Goal: Find specific page/section: Find specific page/section

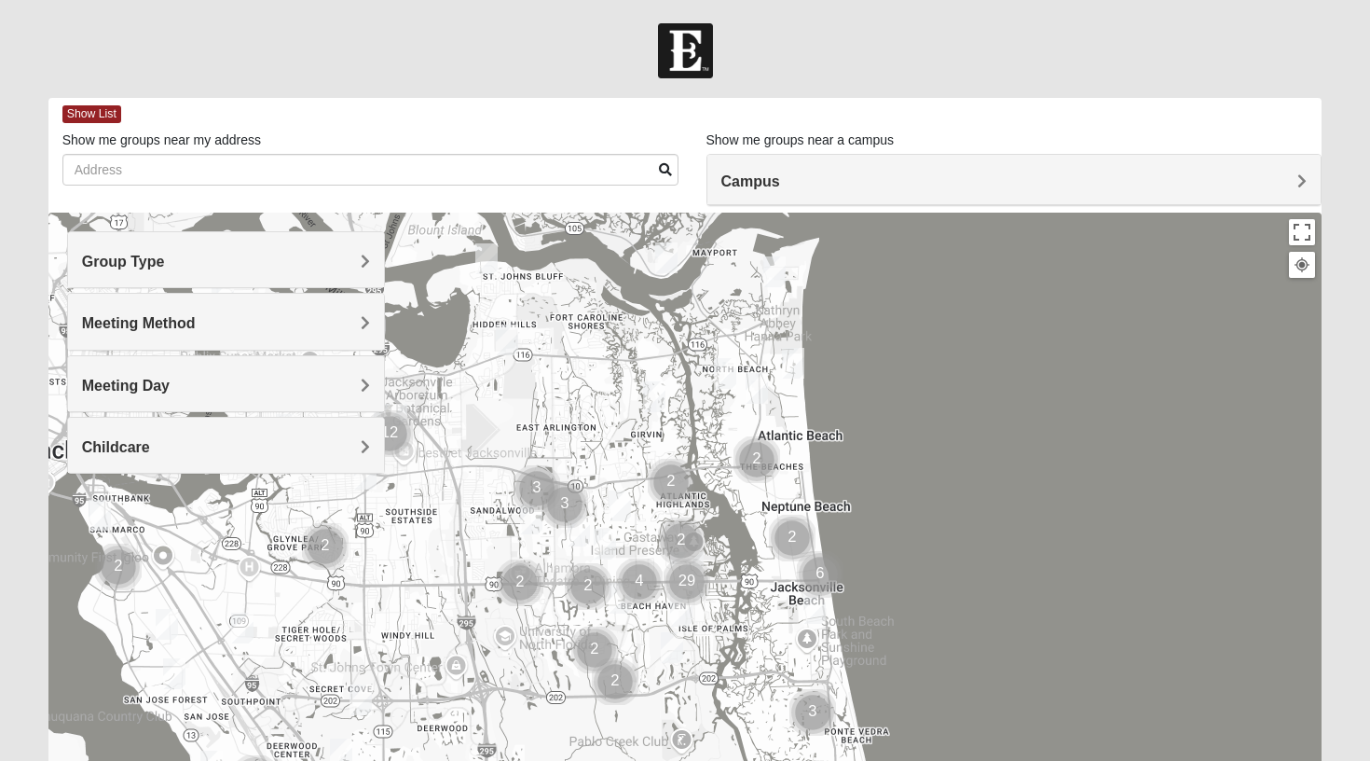
click at [340, 267] on h4 "Group Type" at bounding box center [226, 262] width 289 height 18
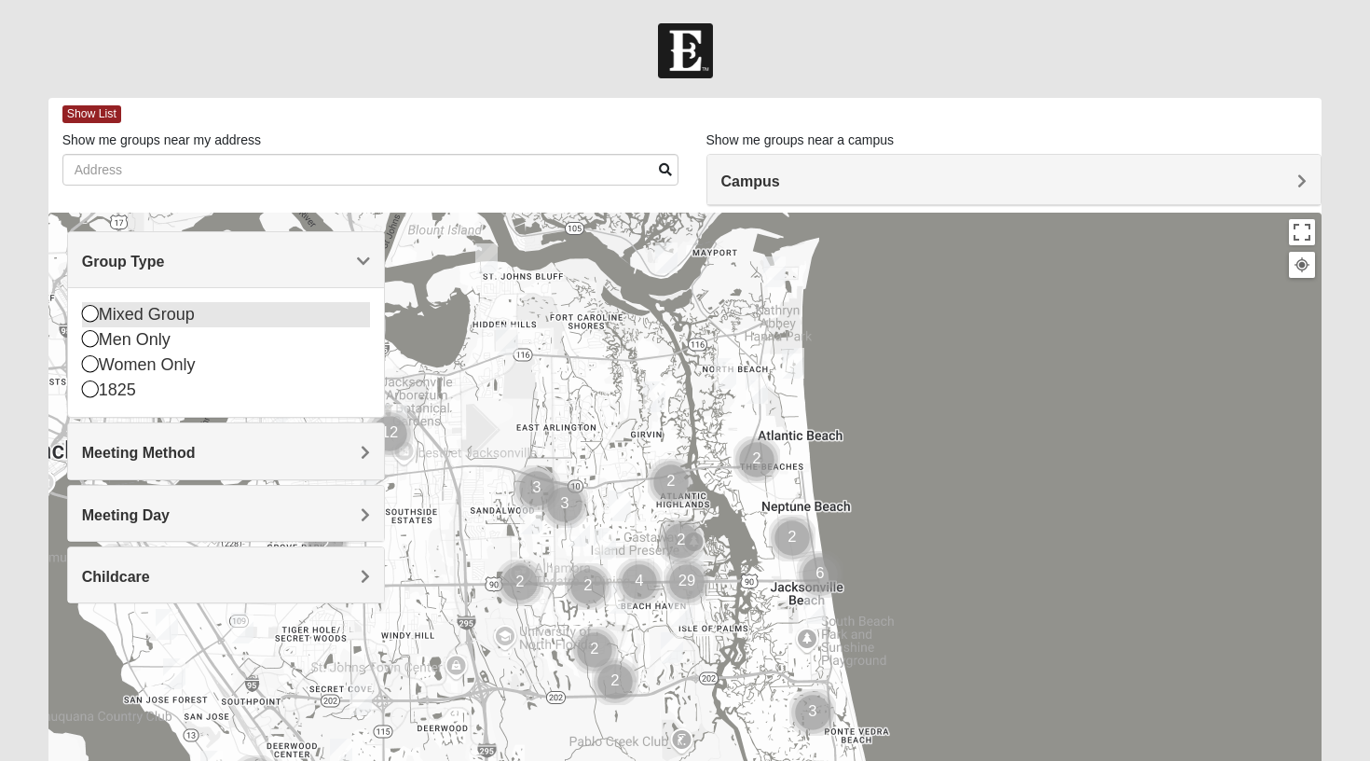
click at [173, 313] on div "Mixed Group" at bounding box center [226, 314] width 289 height 25
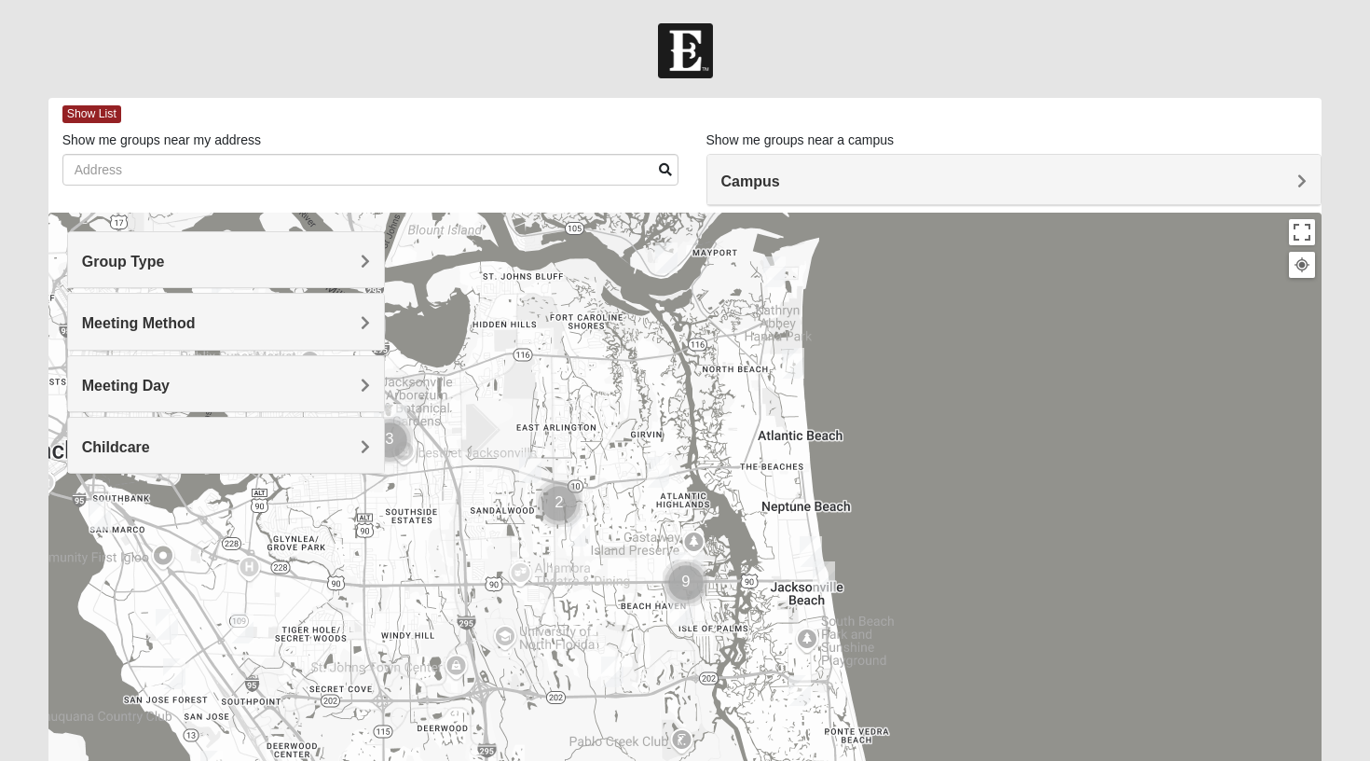
click at [186, 381] on h4 "Meeting Day" at bounding box center [226, 386] width 289 height 18
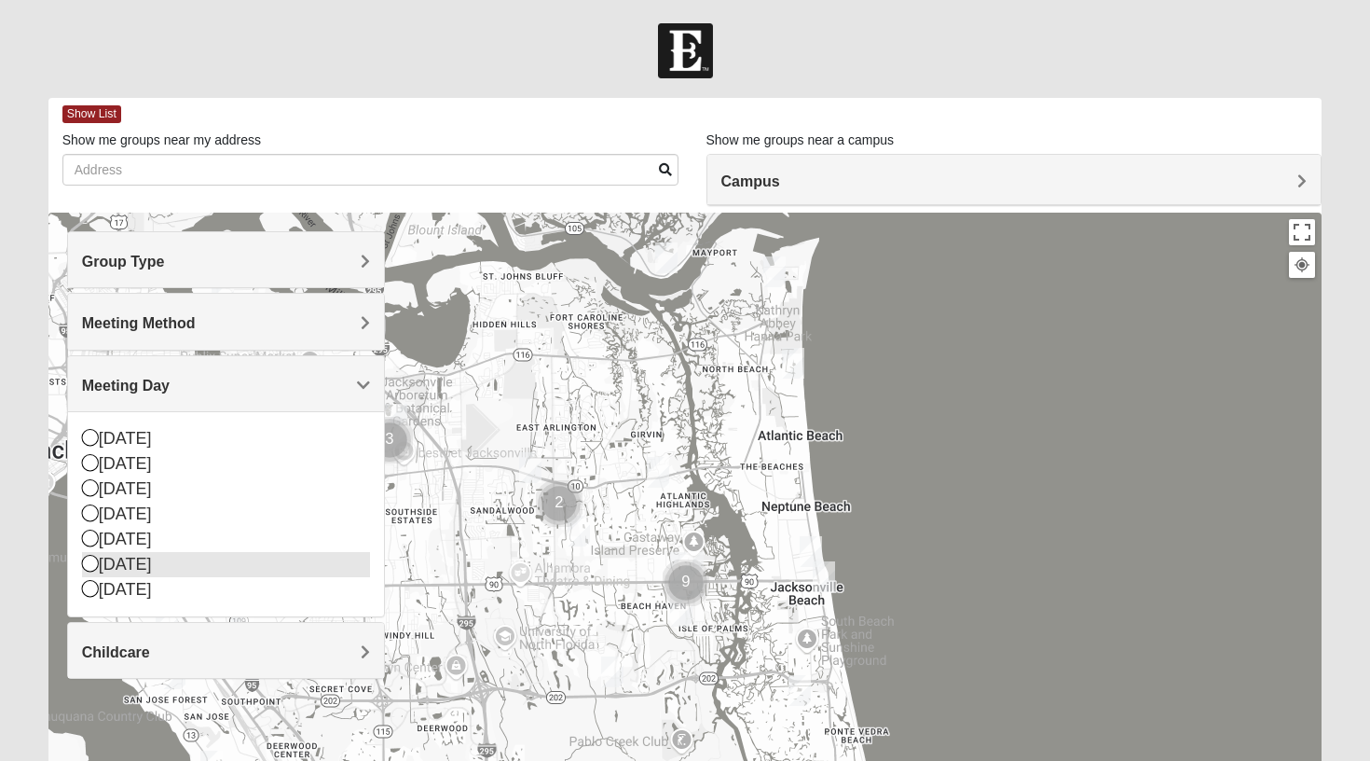
click at [141, 560] on div "[DATE]" at bounding box center [226, 564] width 289 height 25
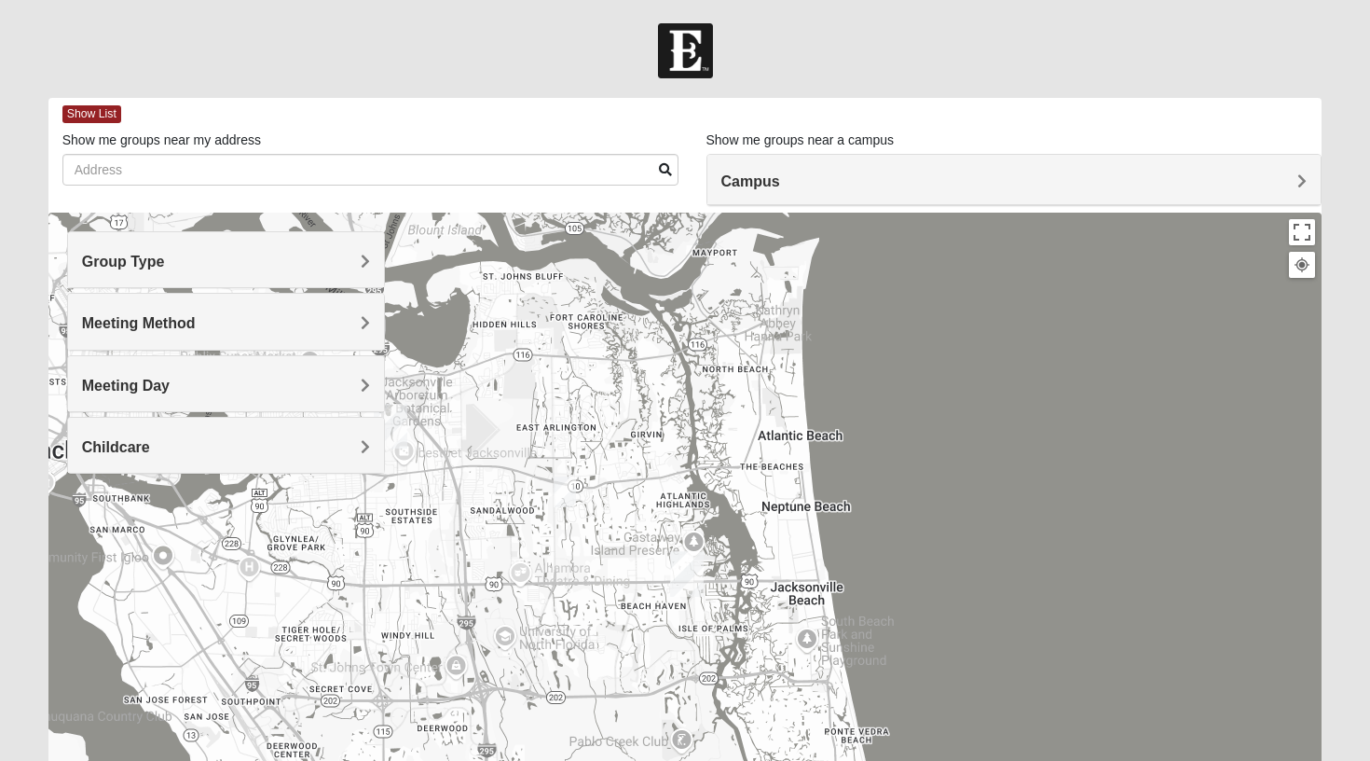
click at [745, 178] on span "Campus" at bounding box center [751, 181] width 59 height 16
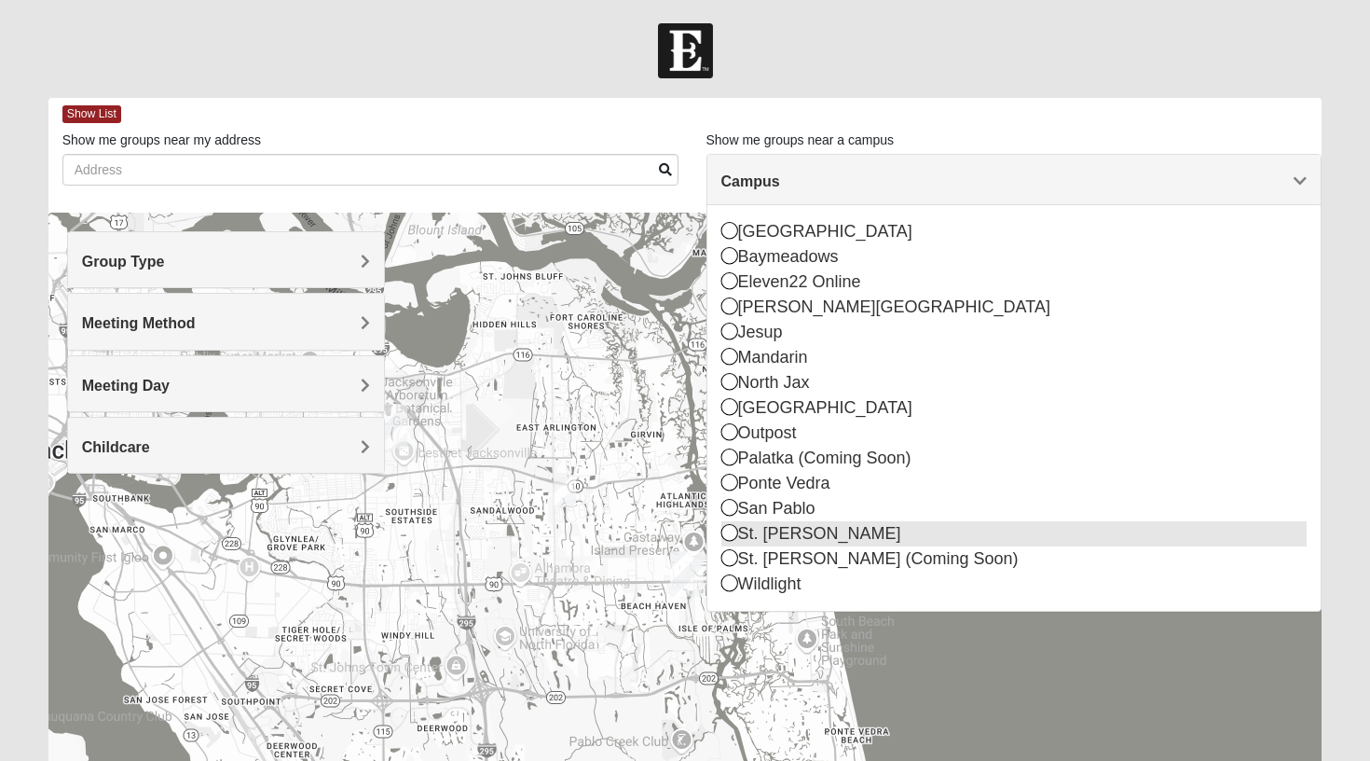
click at [819, 537] on div "St. [PERSON_NAME]" at bounding box center [1015, 533] width 586 height 25
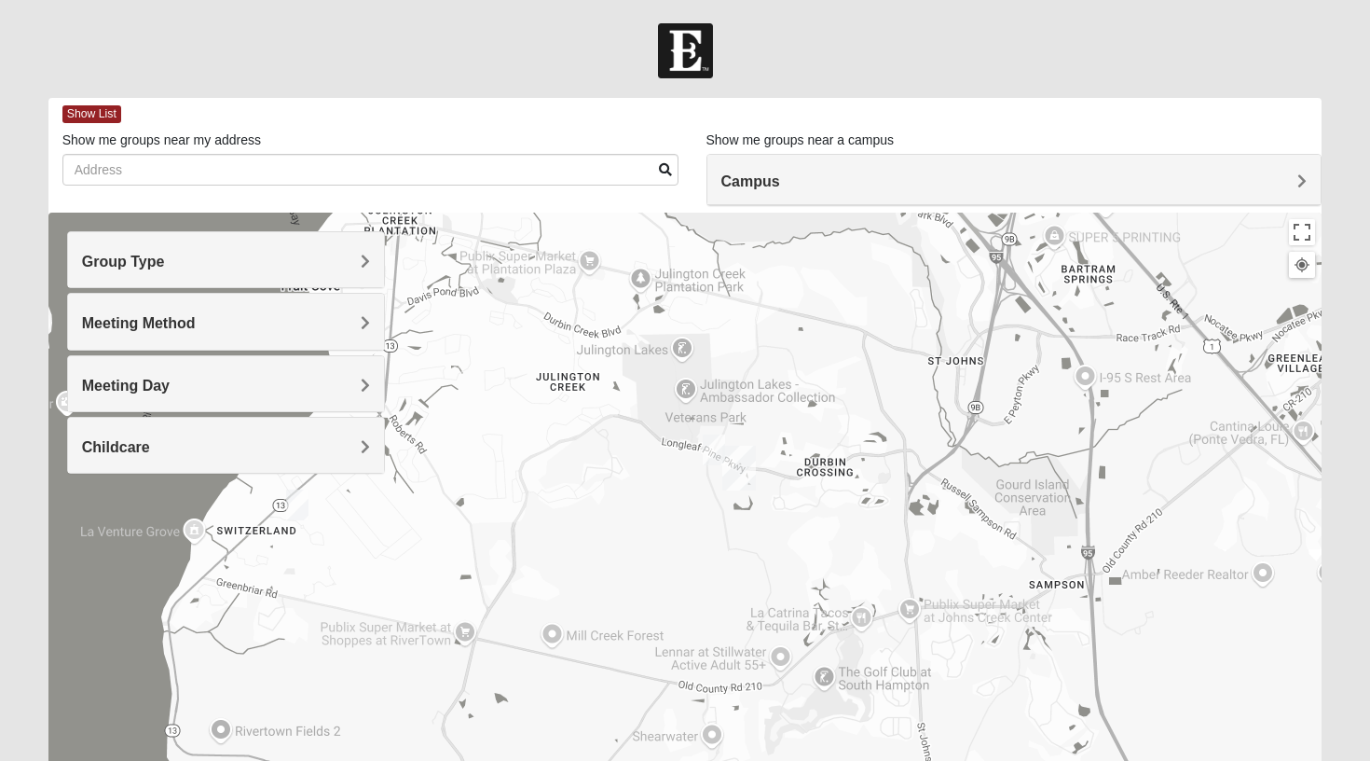
drag, startPoint x: 825, startPoint y: 580, endPoint x: 882, endPoint y: 460, distance: 133.0
click at [882, 460] on div at bounding box center [685, 586] width 1274 height 746
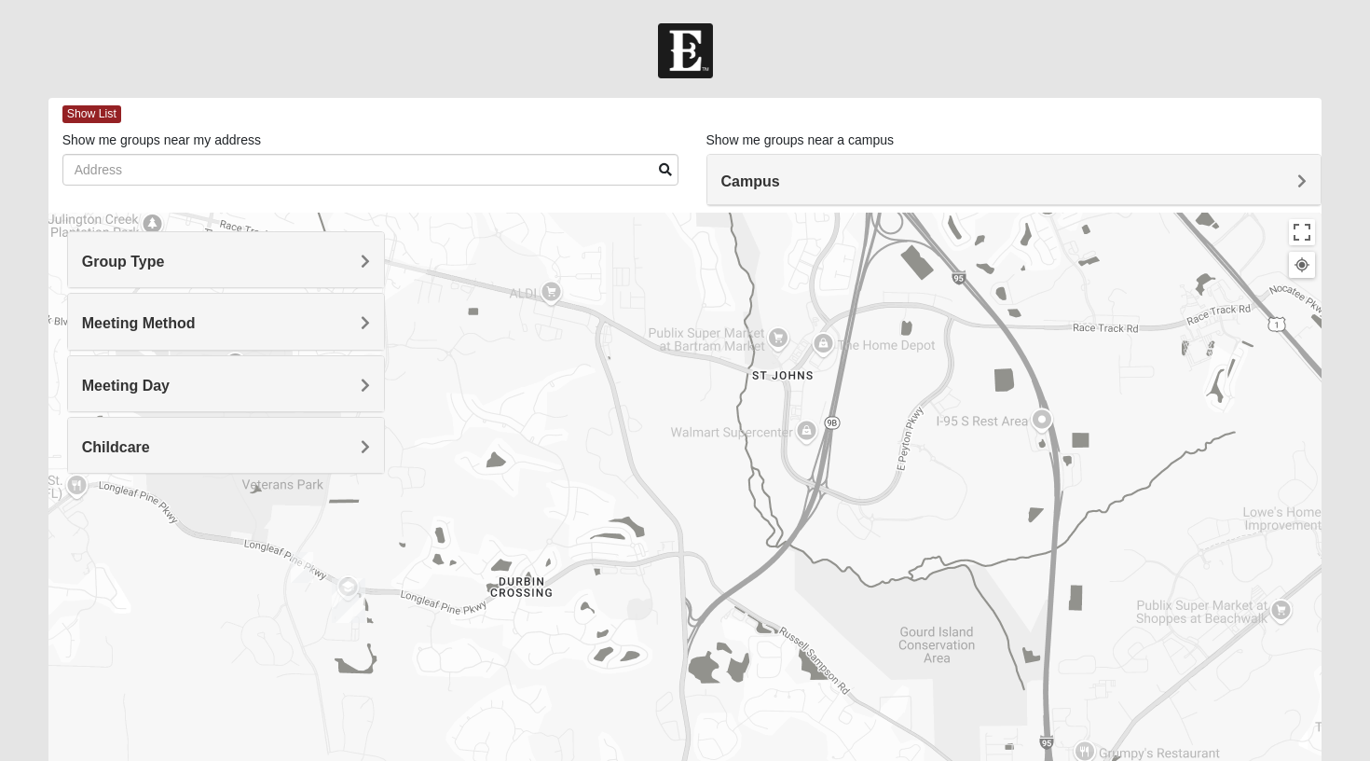
drag, startPoint x: 850, startPoint y: 448, endPoint x: 1014, endPoint y: 447, distance: 164.1
click at [1014, 447] on div at bounding box center [685, 586] width 1274 height 746
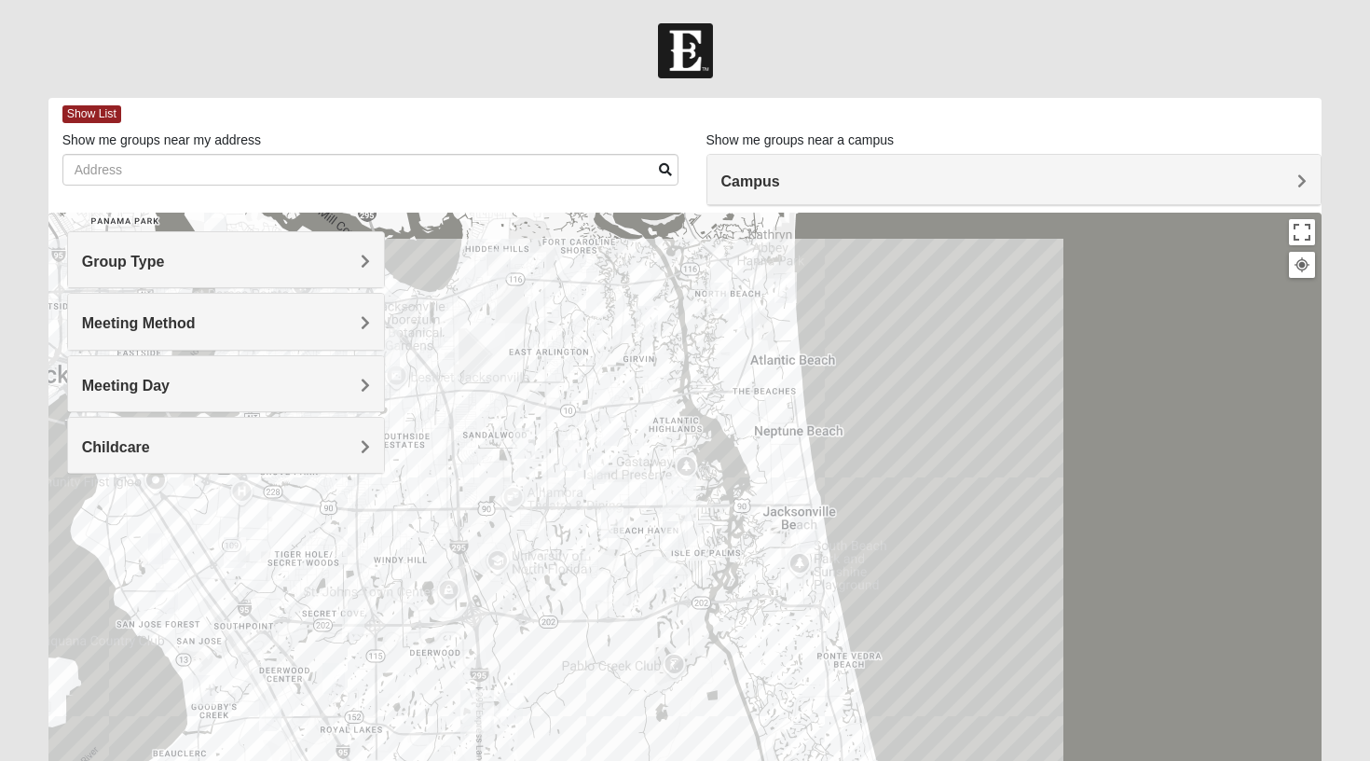
drag, startPoint x: 658, startPoint y: 668, endPoint x: 711, endPoint y: 330, distance: 342.6
click at [711, 330] on div at bounding box center [685, 586] width 1274 height 746
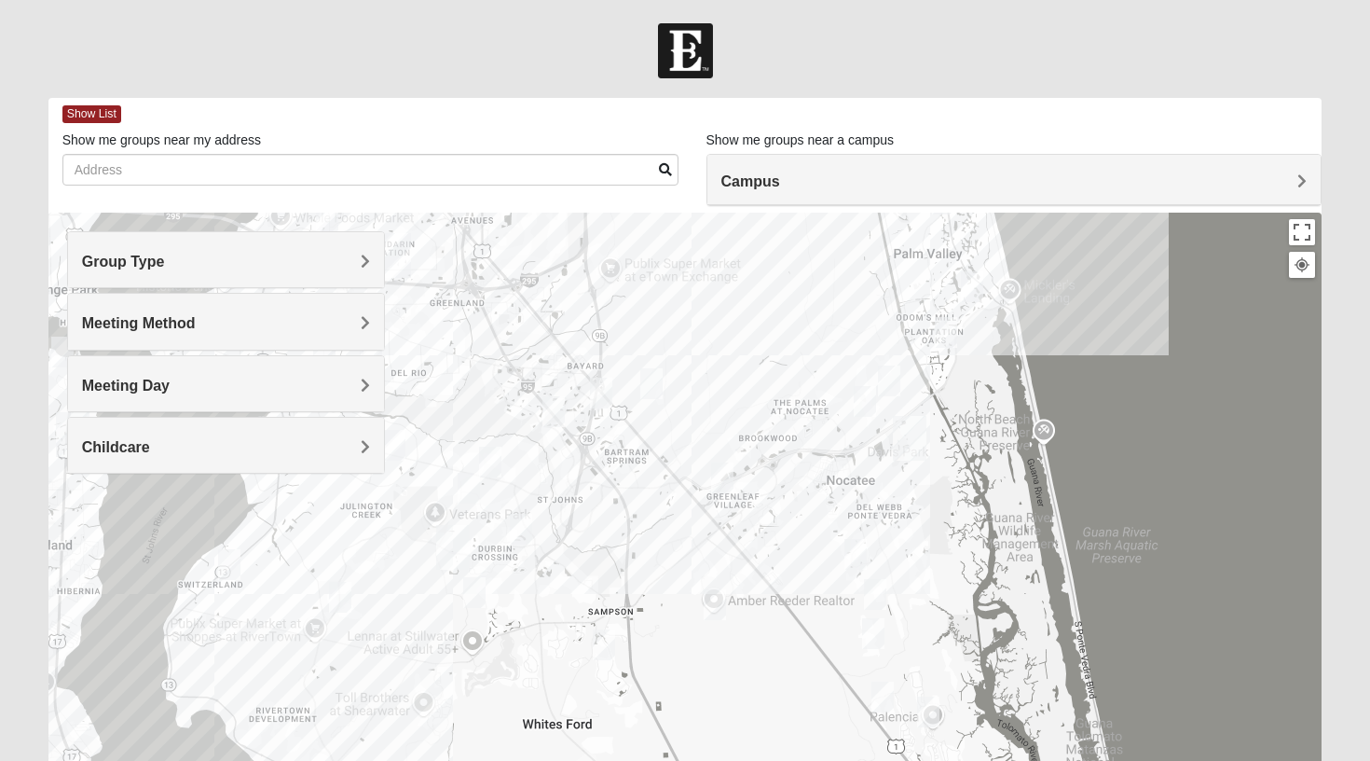
drag, startPoint x: 702, startPoint y: 456, endPoint x: 701, endPoint y: 308, distance: 148.2
click at [702, 308] on div at bounding box center [685, 586] width 1274 height 746
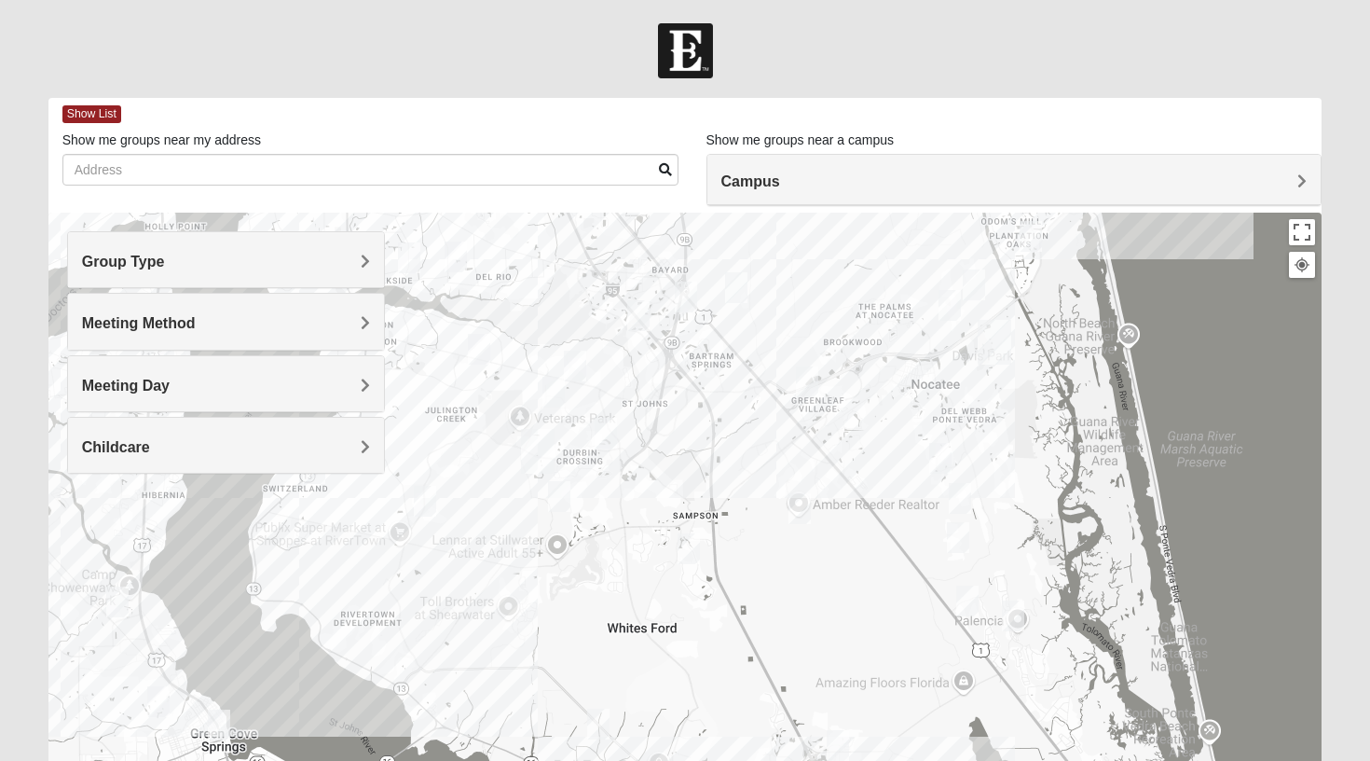
drag, startPoint x: 674, startPoint y: 544, endPoint x: 764, endPoint y: 493, distance: 103.1
click at [764, 493] on div at bounding box center [685, 586] width 1274 height 746
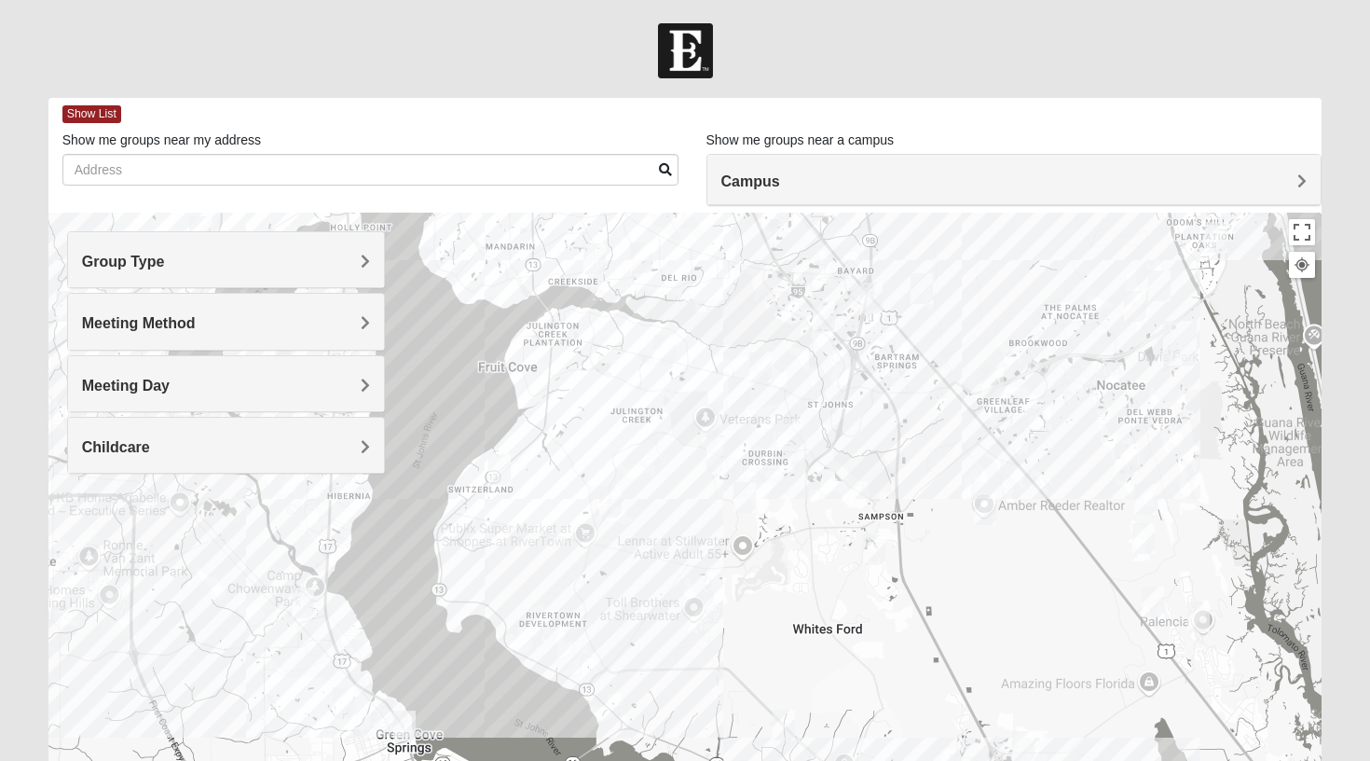
drag, startPoint x: 521, startPoint y: 521, endPoint x: 712, endPoint y: 523, distance: 191.1
click at [712, 523] on div at bounding box center [685, 586] width 1274 height 746
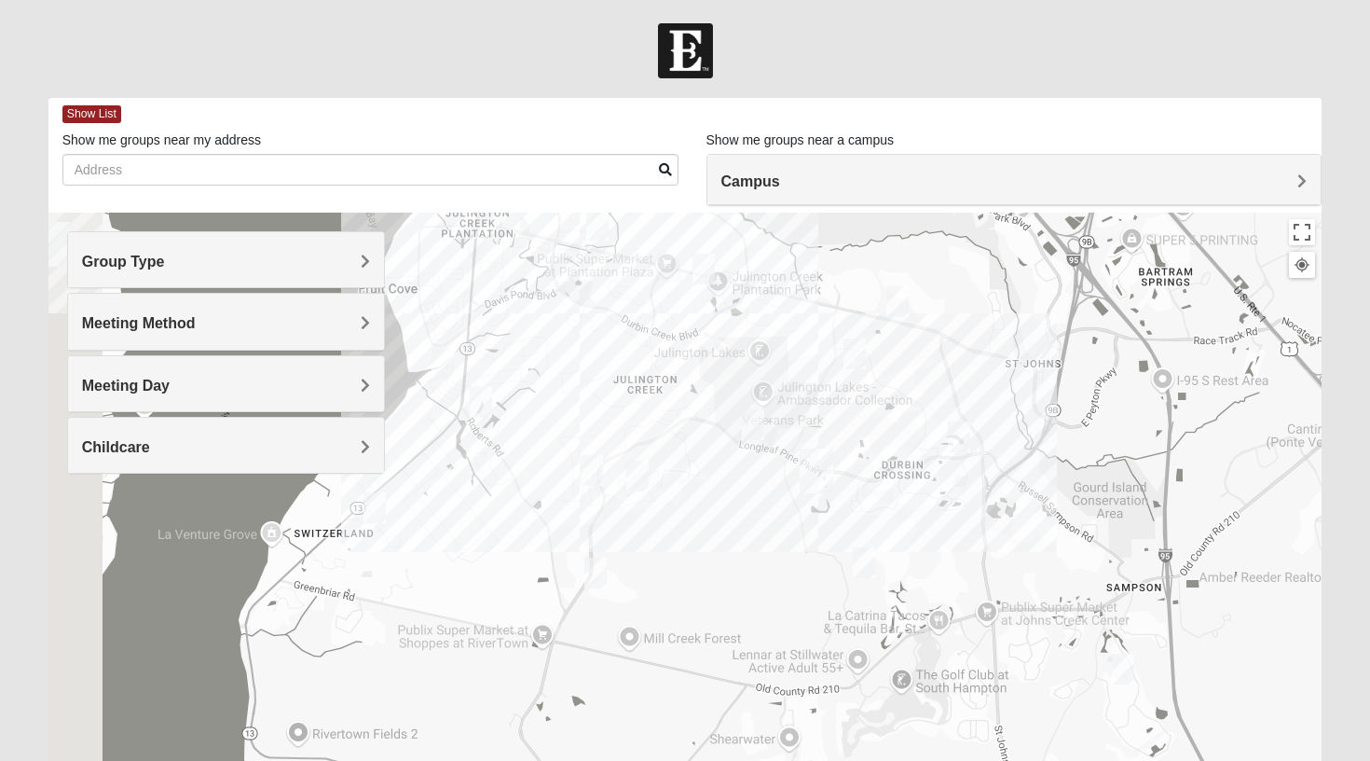
drag, startPoint x: 799, startPoint y: 485, endPoint x: 1219, endPoint y: 488, distance: 420.5
click at [1219, 488] on div at bounding box center [685, 586] width 1274 height 746
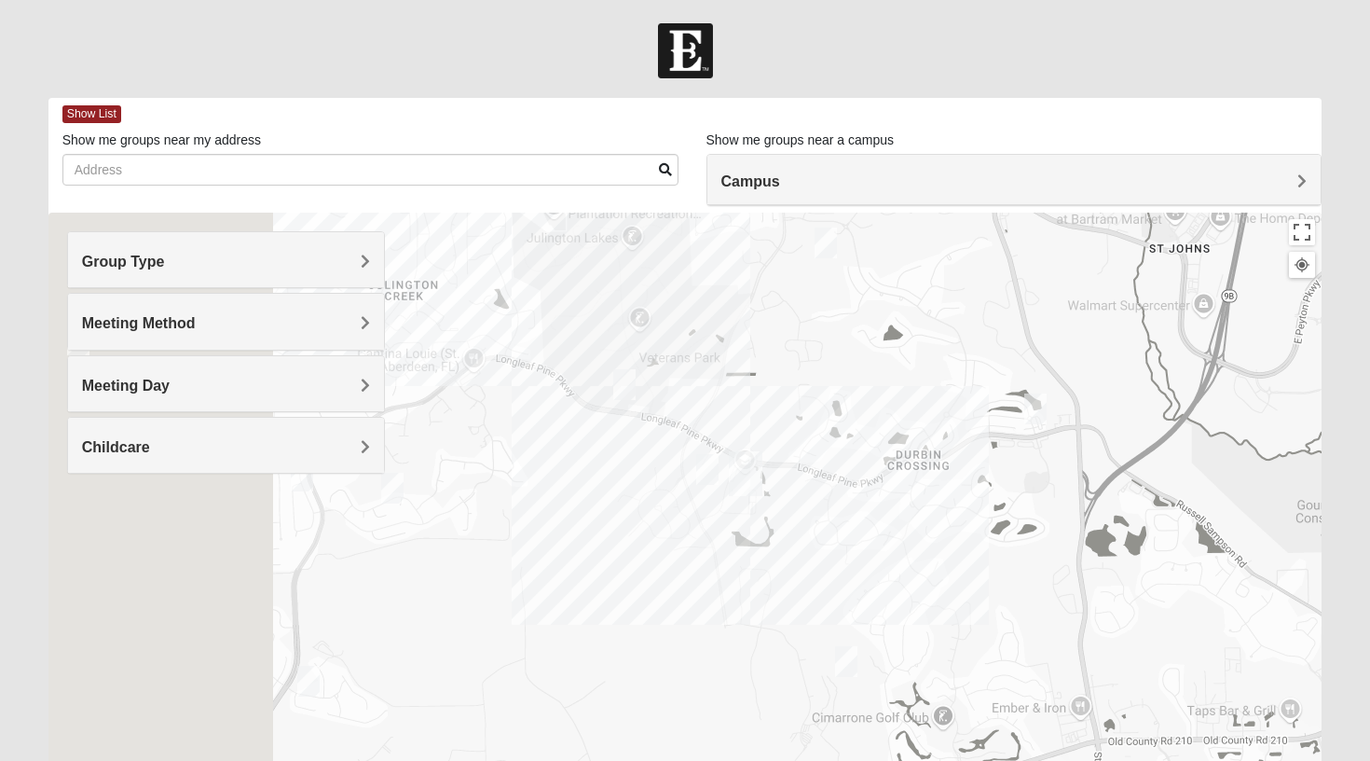
drag, startPoint x: 744, startPoint y: 526, endPoint x: 1234, endPoint y: 550, distance: 491.0
click at [1234, 550] on div at bounding box center [685, 586] width 1274 height 746
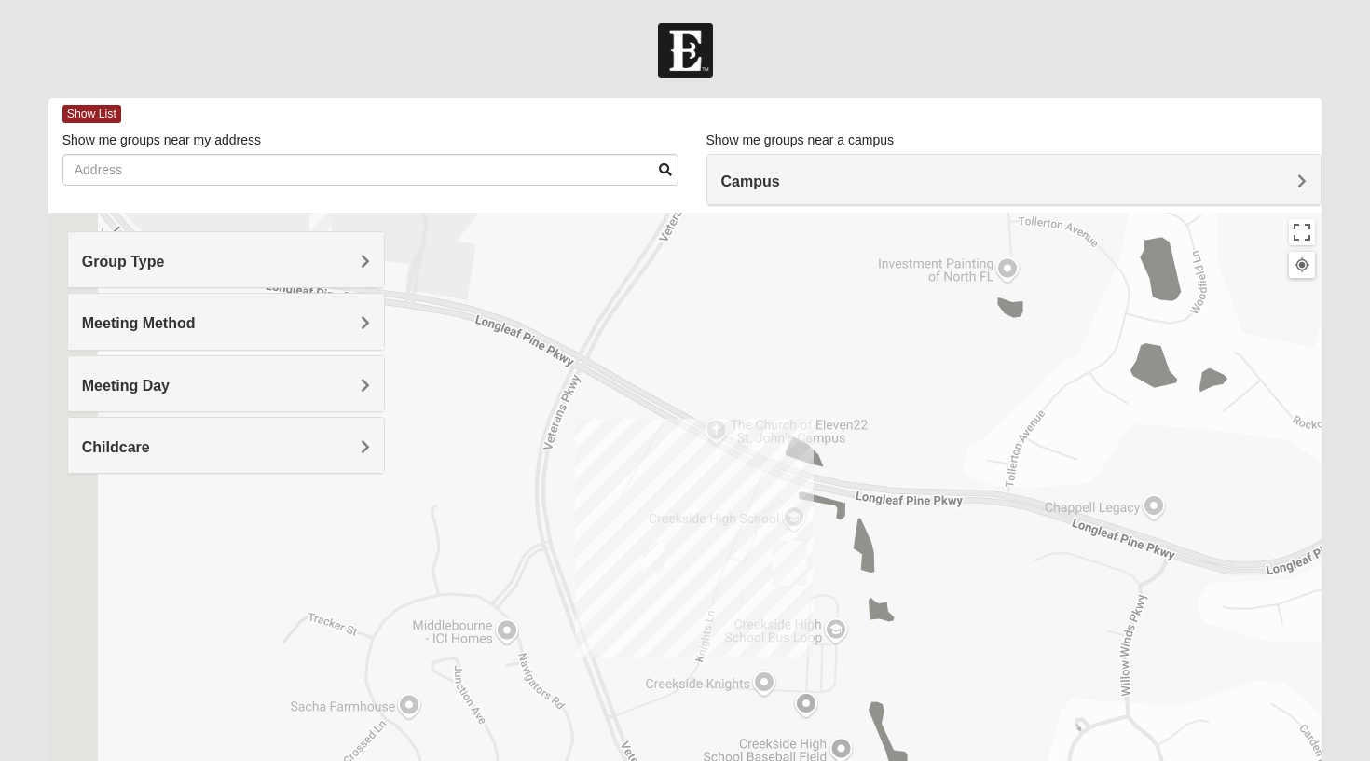
drag, startPoint x: 918, startPoint y: 516, endPoint x: 1149, endPoint y: 514, distance: 231.2
click at [1149, 514] on div at bounding box center [685, 586] width 1274 height 746
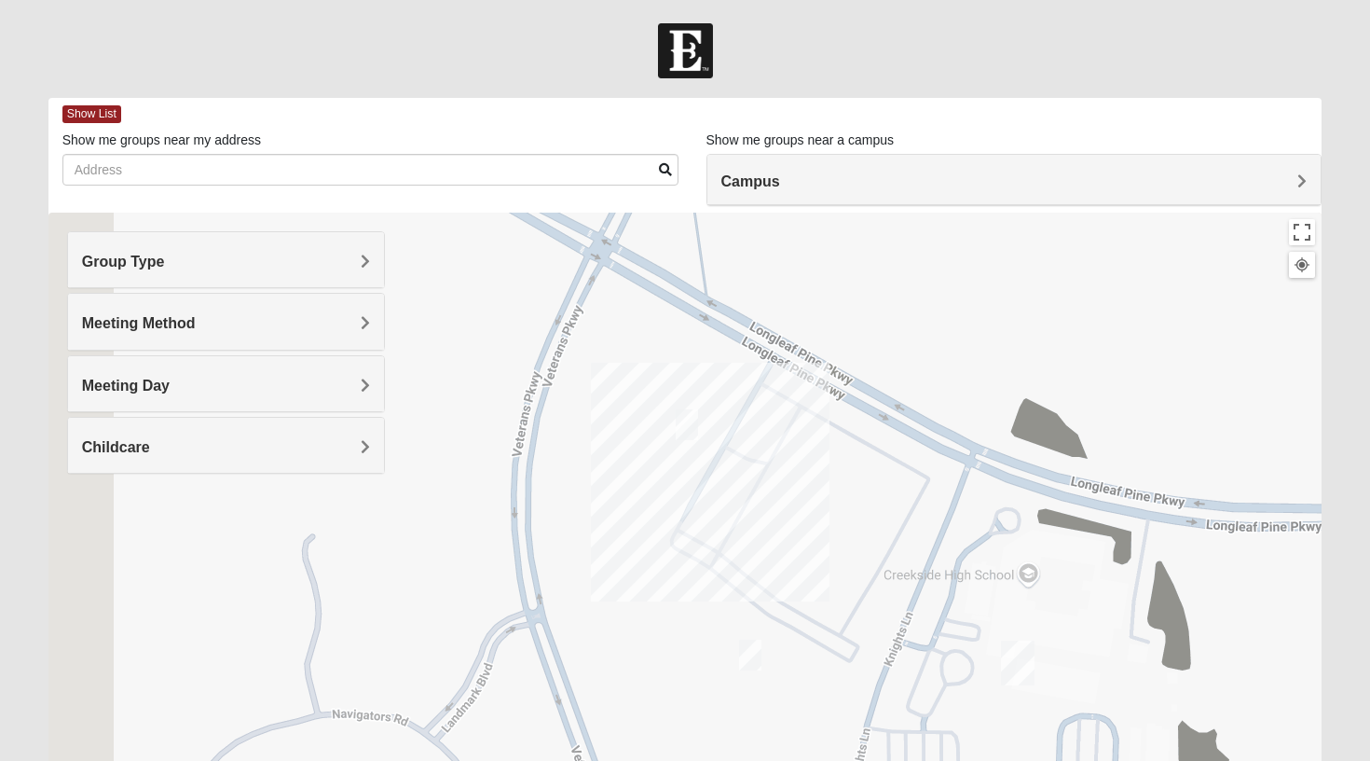
drag, startPoint x: 791, startPoint y: 518, endPoint x: 1204, endPoint y: 546, distance: 414.9
click at [1205, 547] on div at bounding box center [685, 586] width 1274 height 746
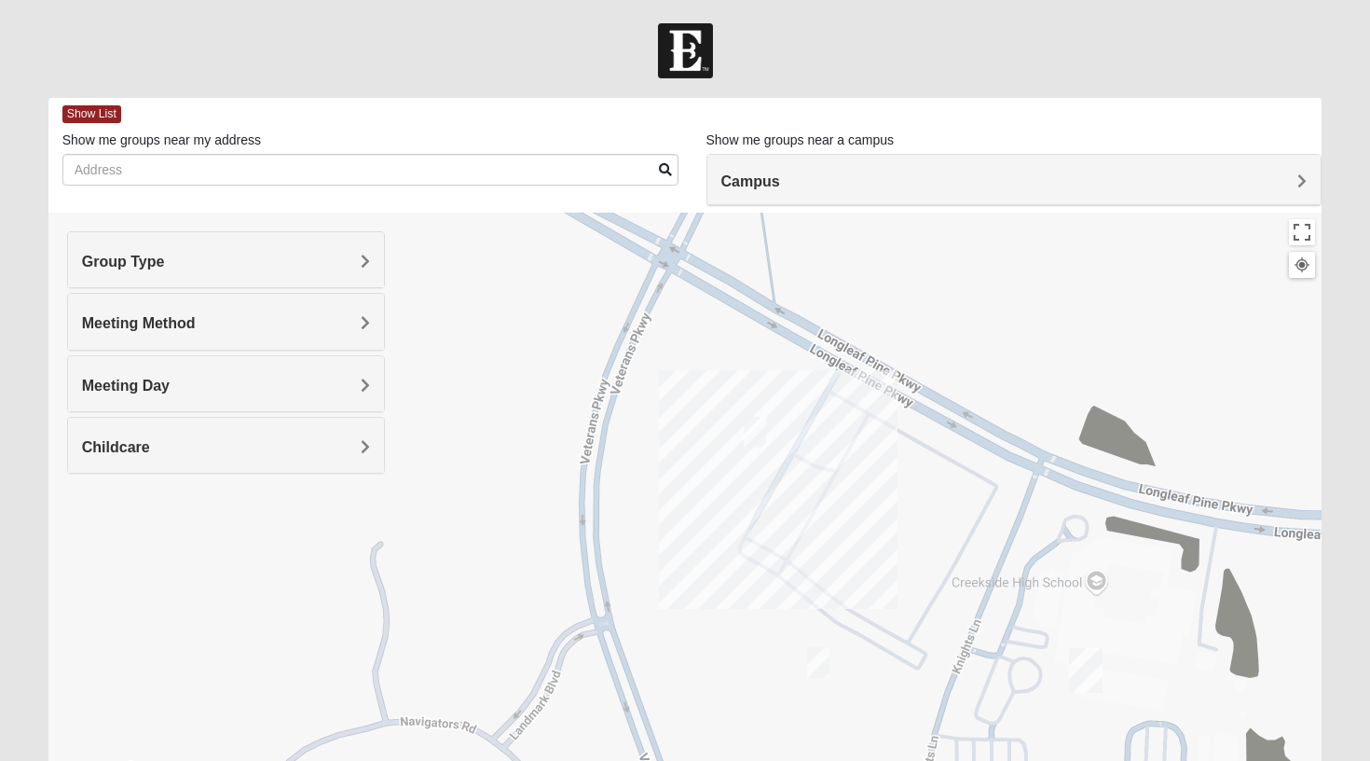
click at [818, 674] on img "Mixed Franzini 32259" at bounding box center [818, 662] width 22 height 31
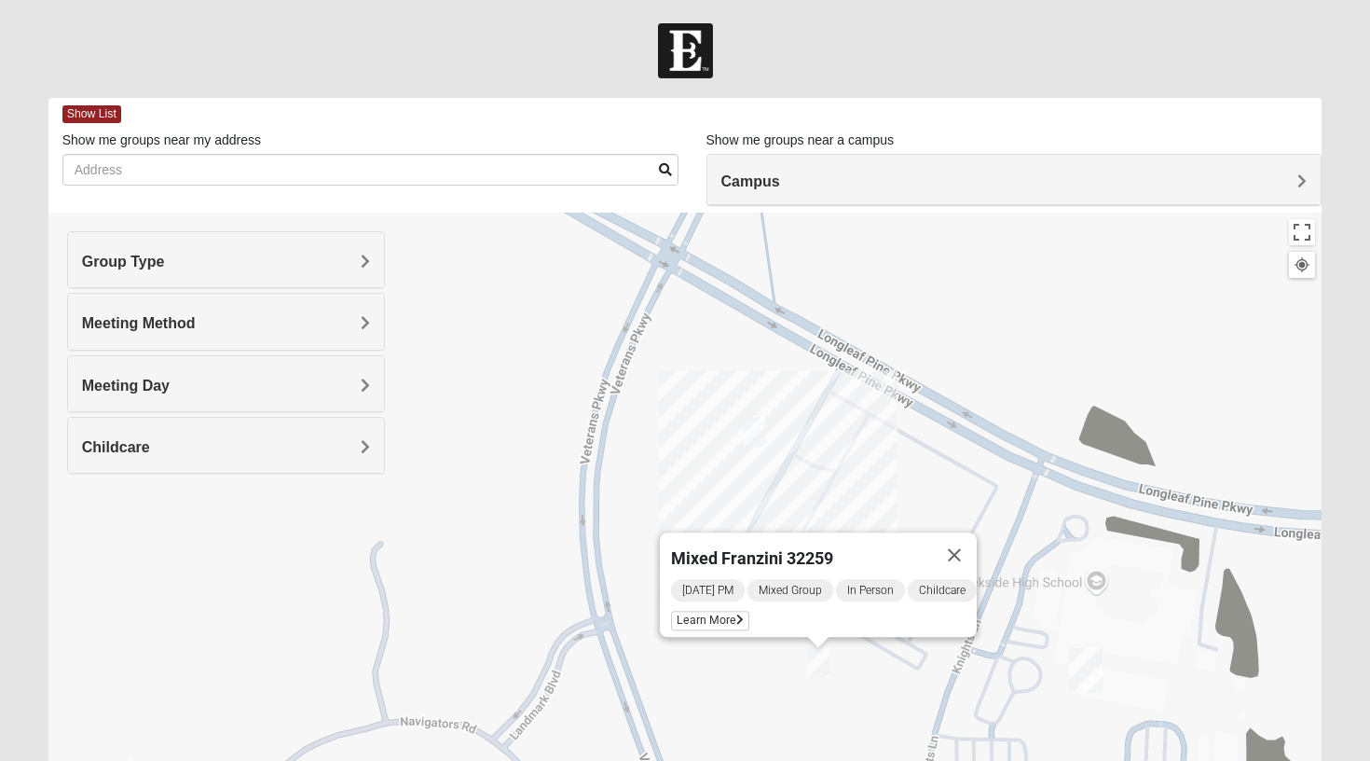
click at [757, 424] on img "On-campus Mixed Galloway 32259" at bounding box center [755, 432] width 22 height 31
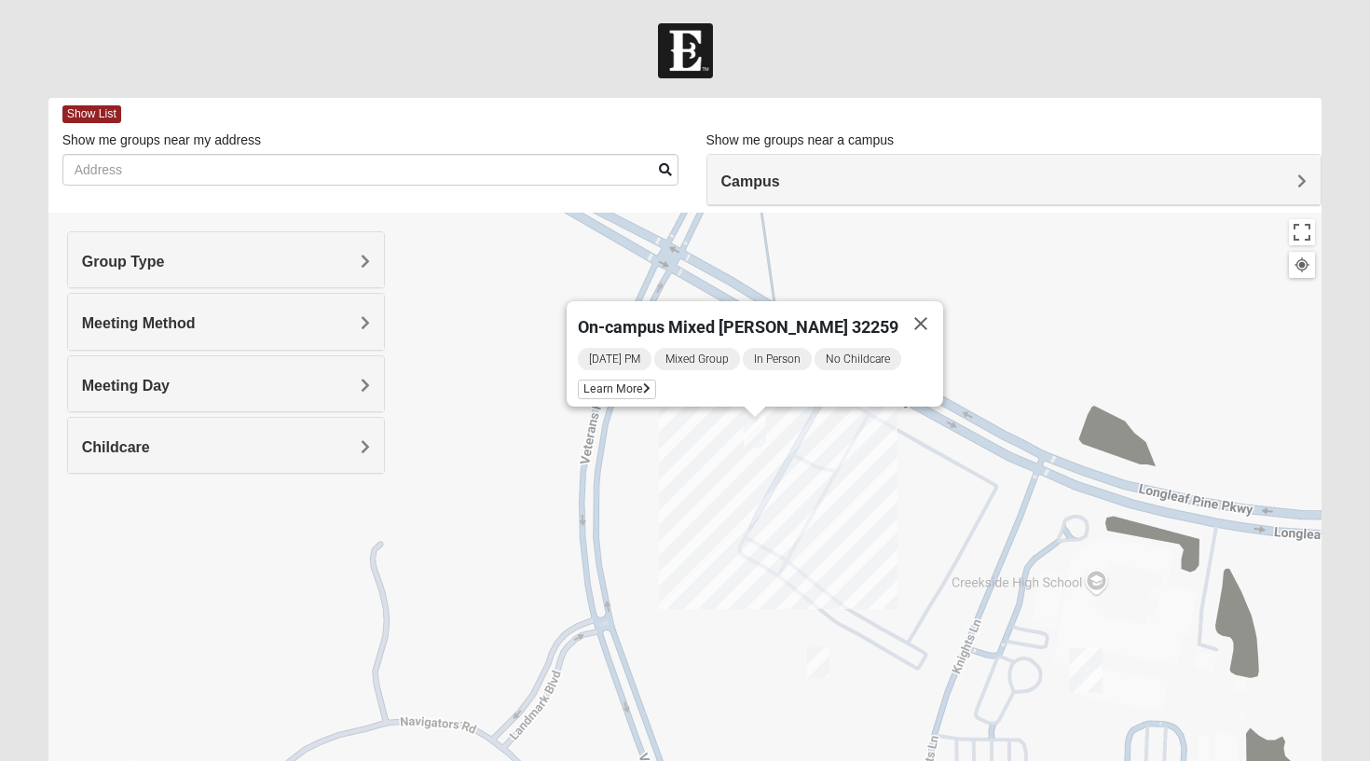
click at [829, 475] on div "On-campus Mixed [PERSON_NAME] 32259 [DATE] PM Mixed Group In Person No Childcar…" at bounding box center [685, 586] width 1274 height 746
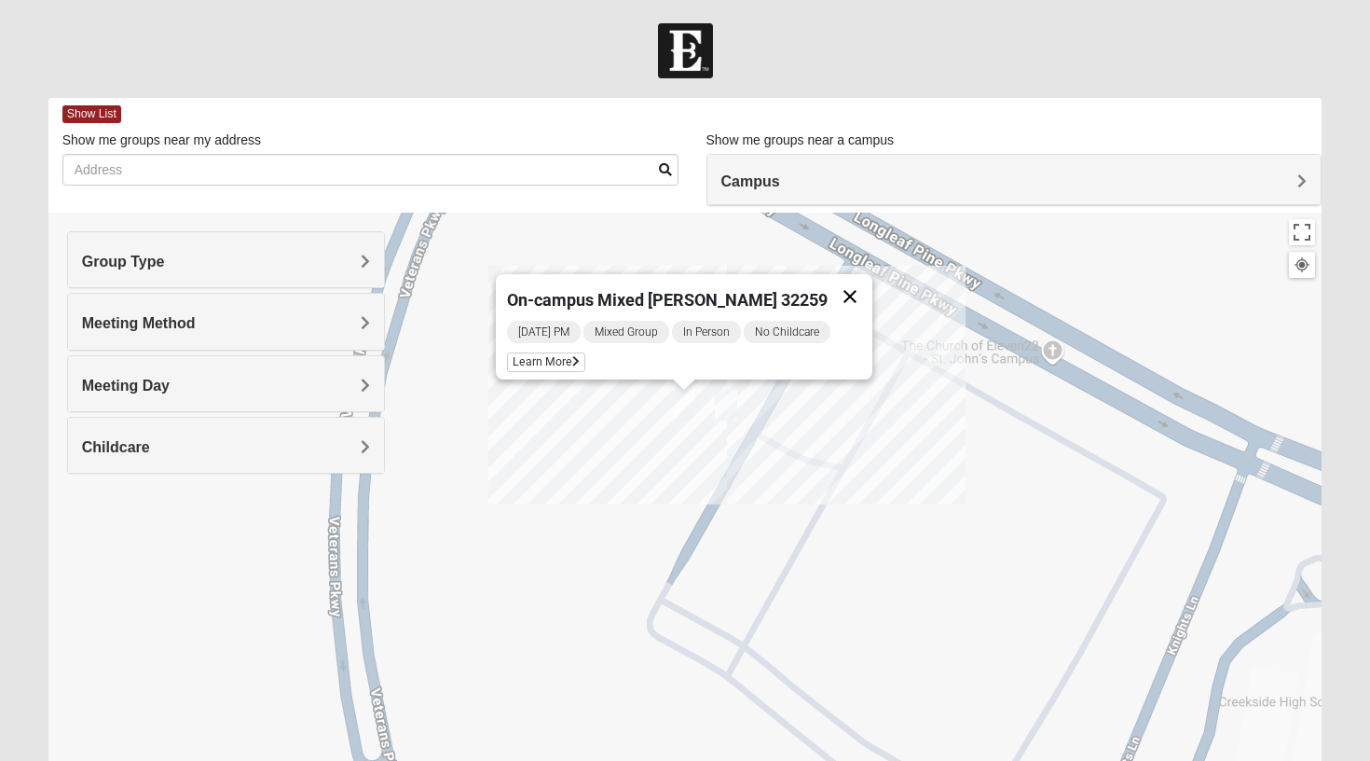
click at [835, 278] on button "Close" at bounding box center [850, 296] width 45 height 45
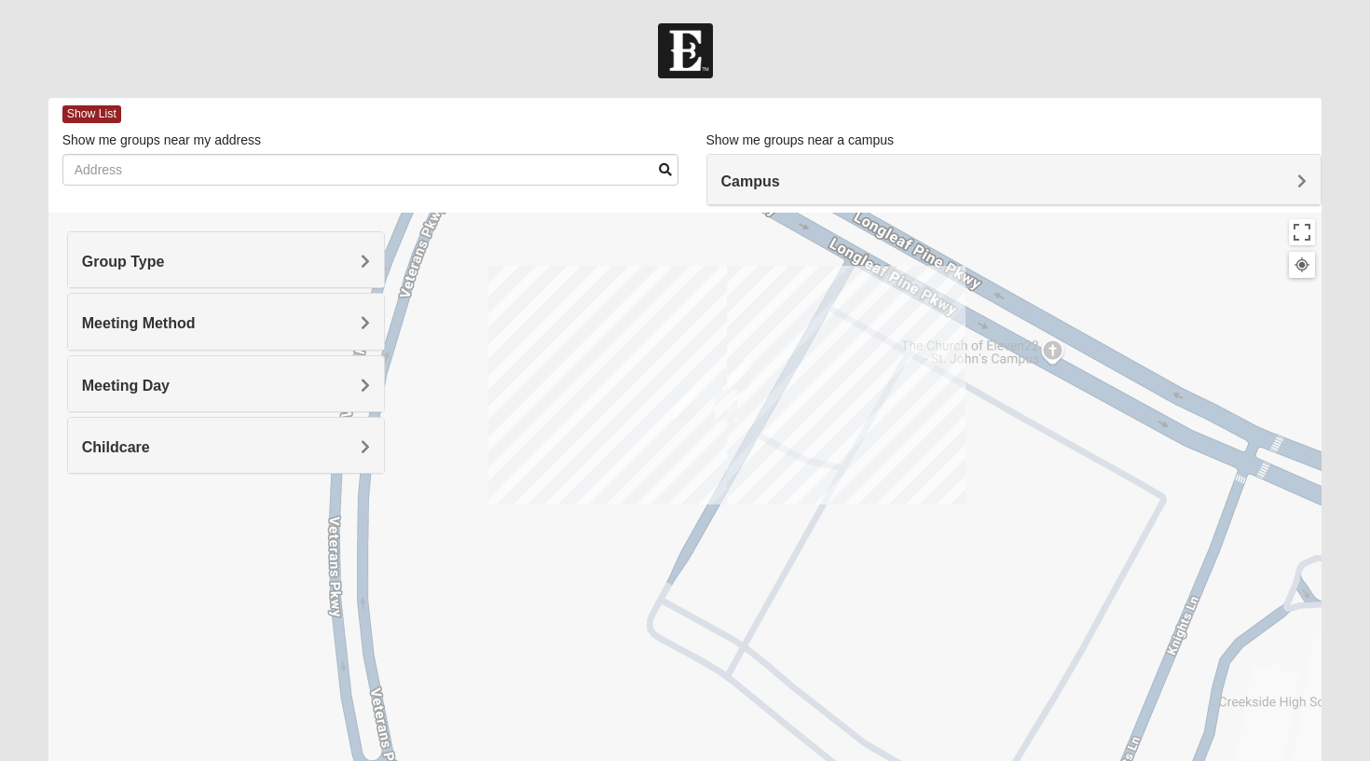
click at [746, 376] on img "On Campus Mens Otts 32259" at bounding box center [739, 375] width 22 height 31
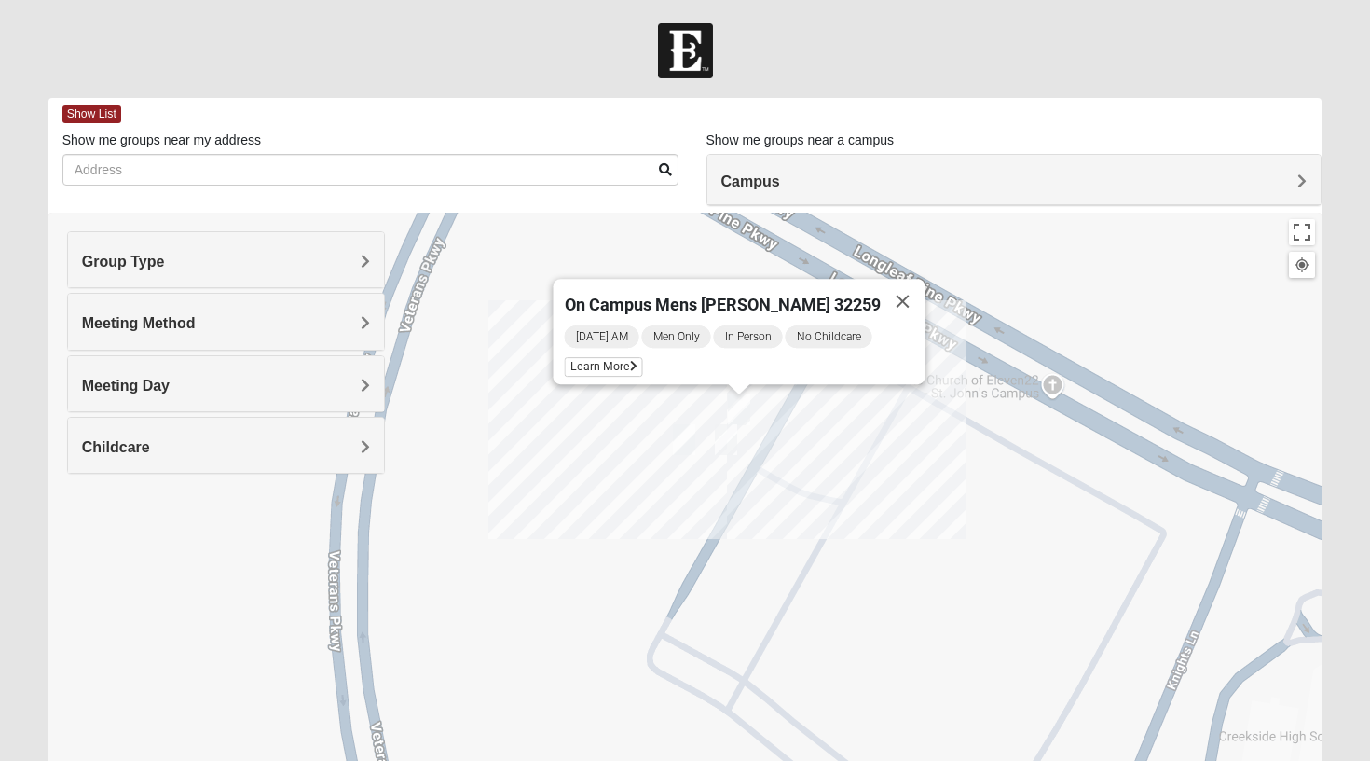
click at [732, 441] on img "On campus Mens Miller 32259" at bounding box center [726, 439] width 22 height 31
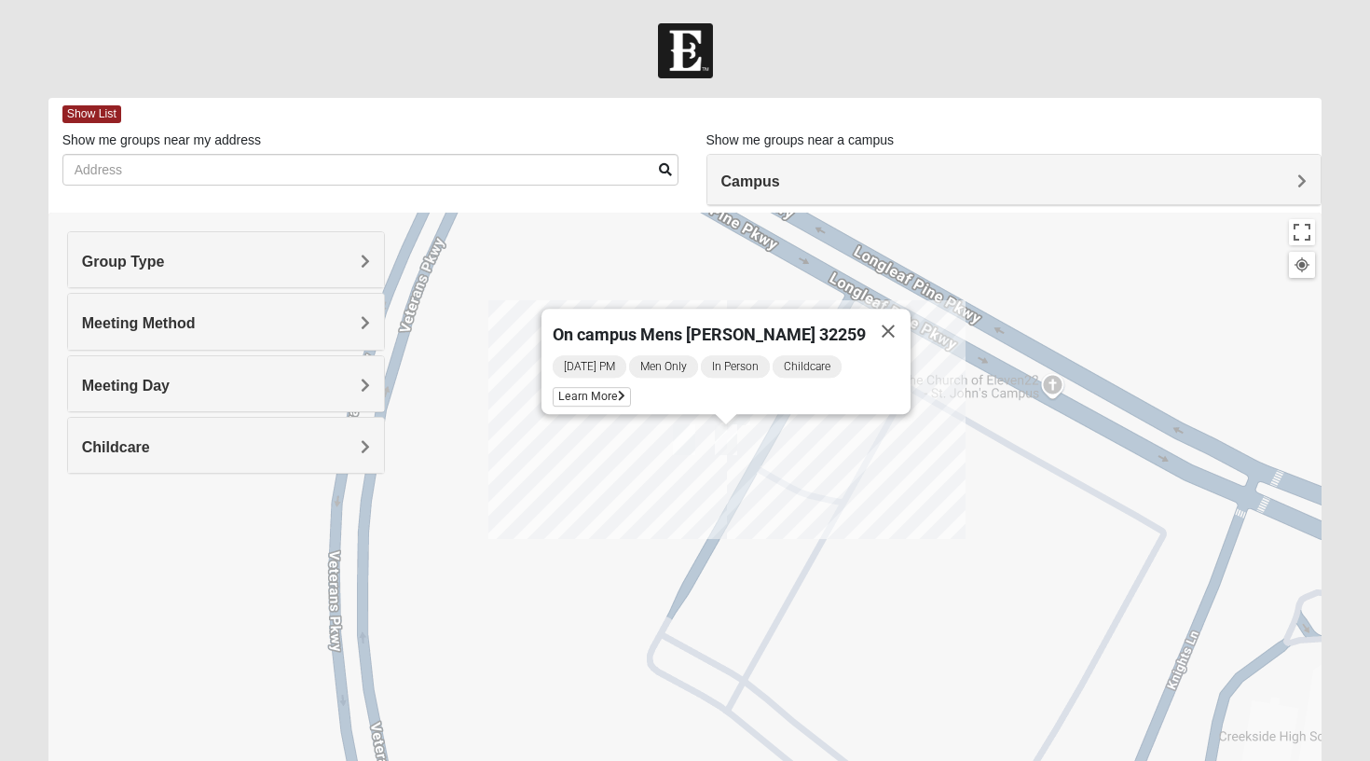
click at [629, 501] on div "On campus Mens [PERSON_NAME] 32259 [DATE] PM Men Only In Person Childcare Learn…" at bounding box center [685, 586] width 1274 height 746
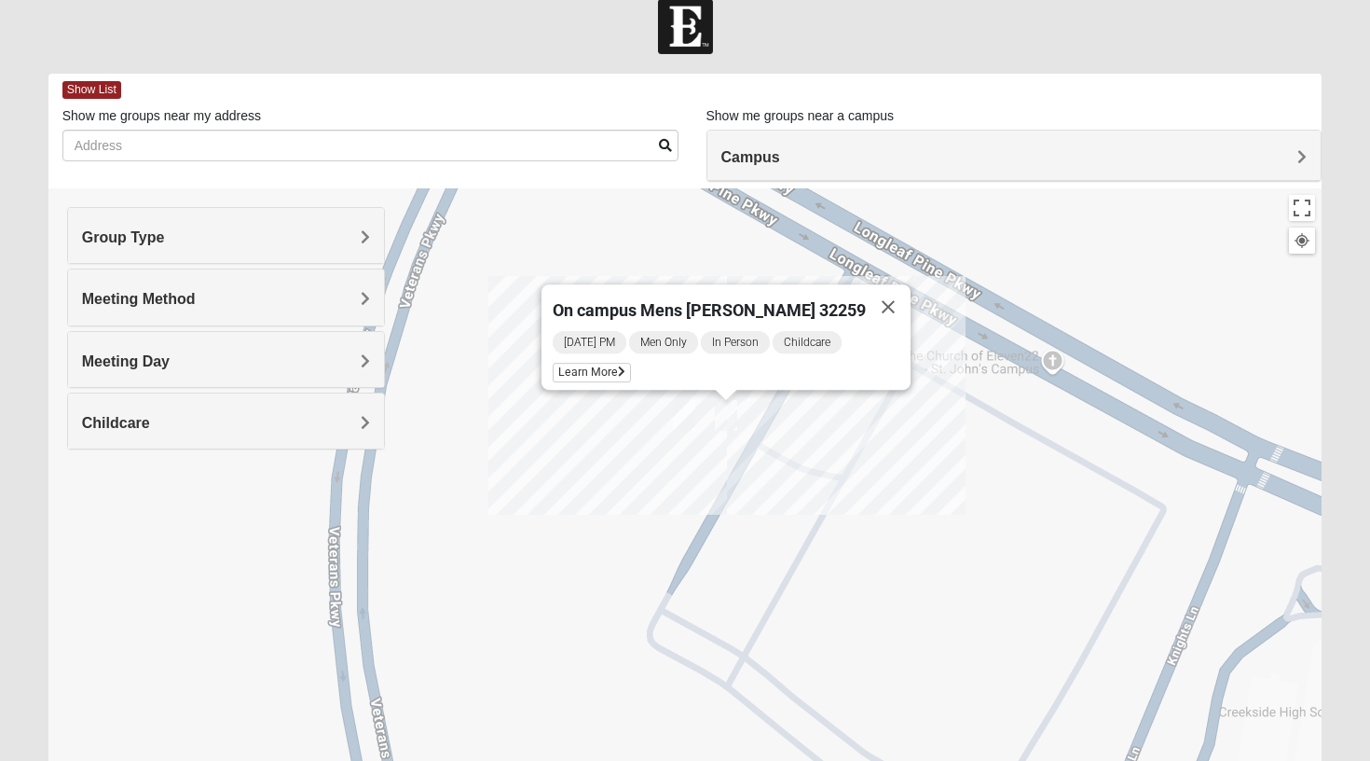
scroll to position [28, 0]
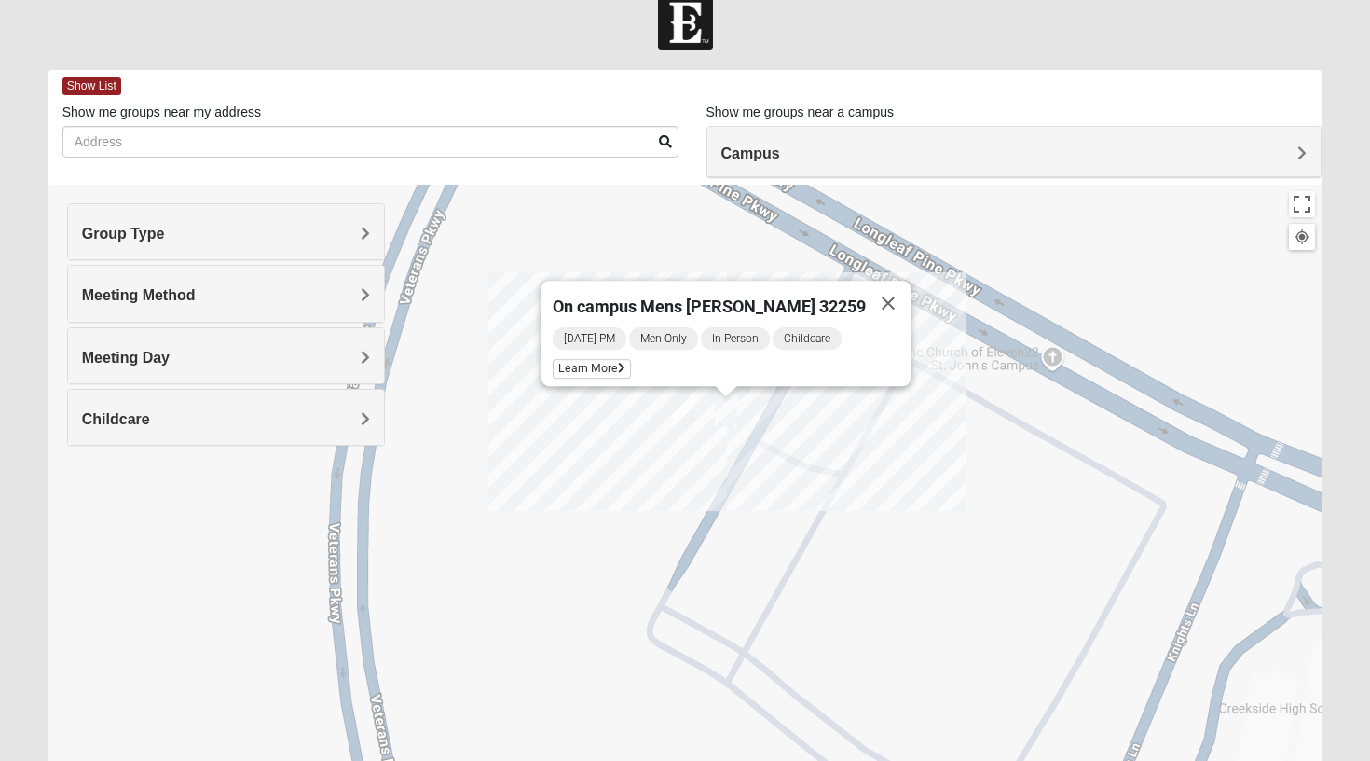
click at [325, 379] on div "Meeting Day" at bounding box center [226, 355] width 317 height 55
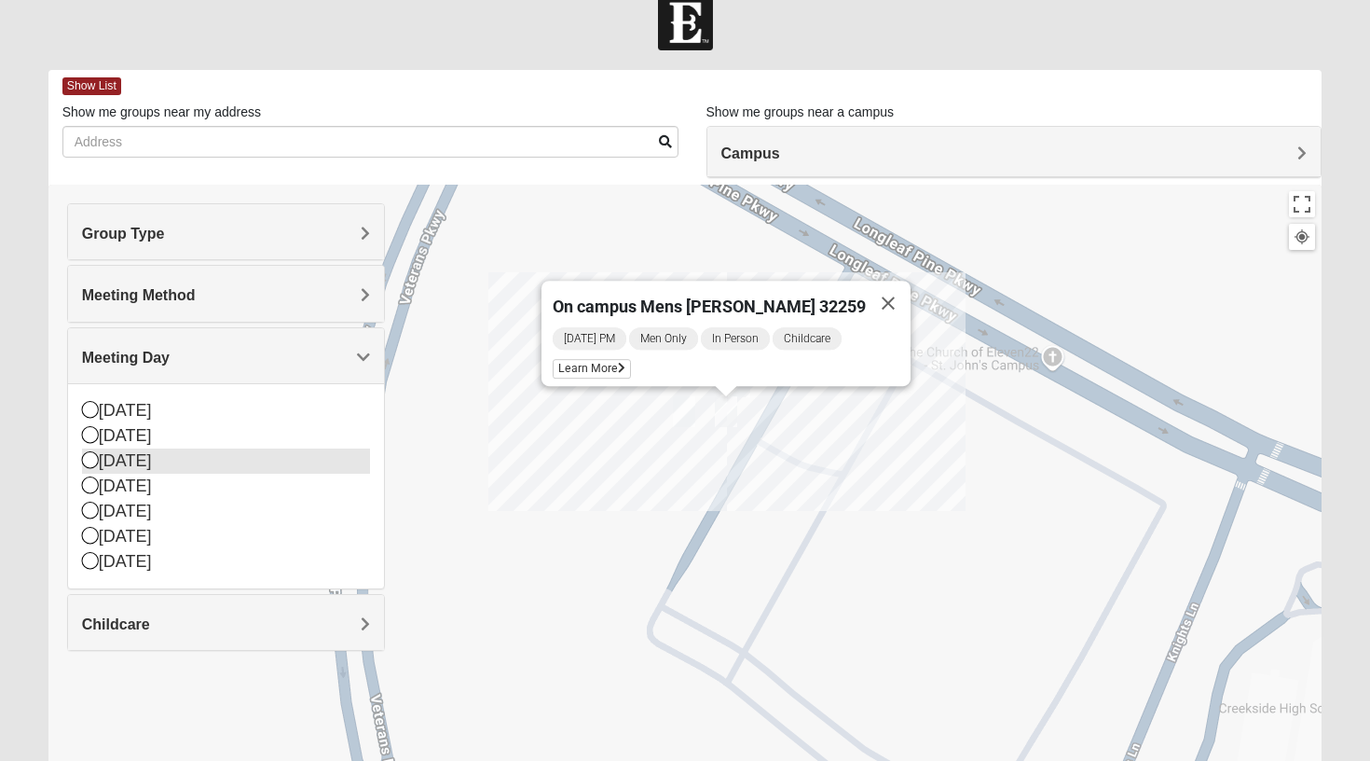
click at [90, 462] on icon at bounding box center [90, 459] width 17 height 17
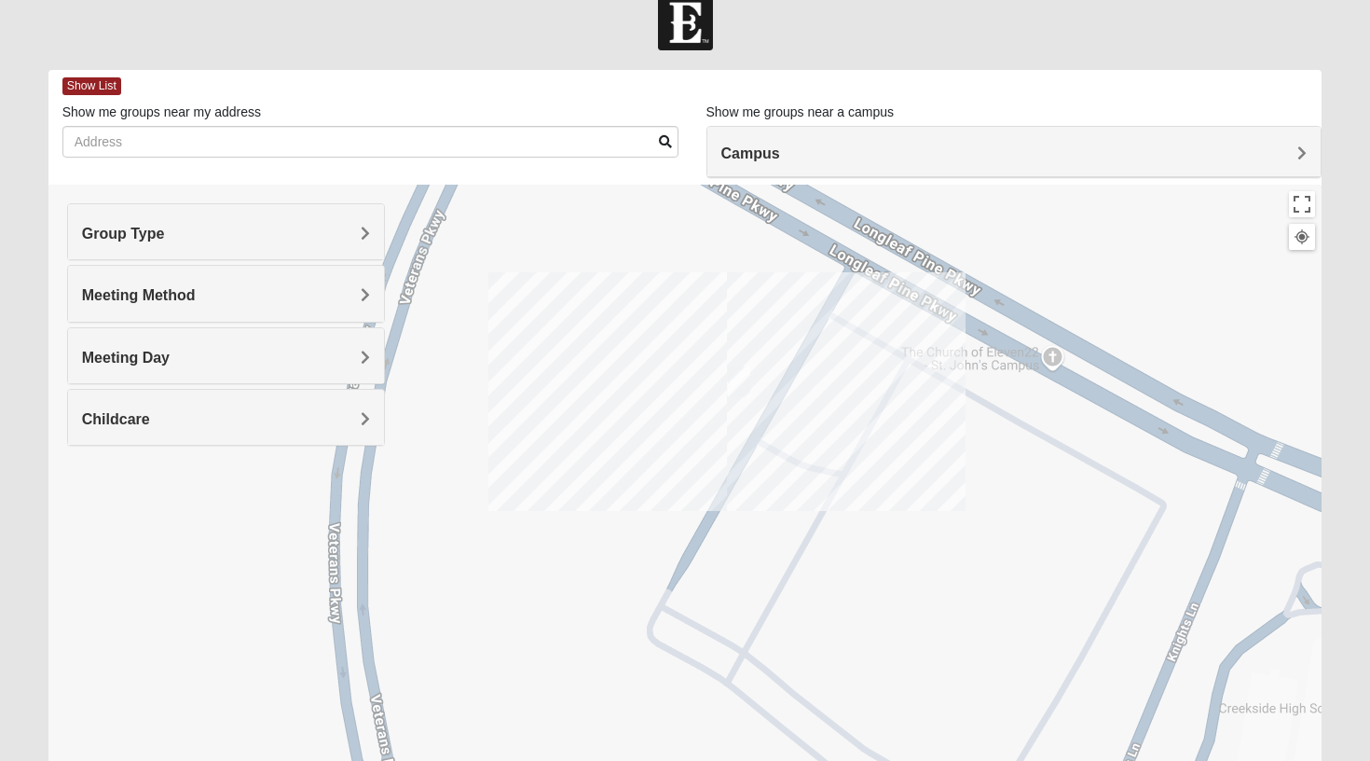
click at [738, 392] on img "On Campus Mens Otts 32259" at bounding box center [739, 381] width 22 height 31
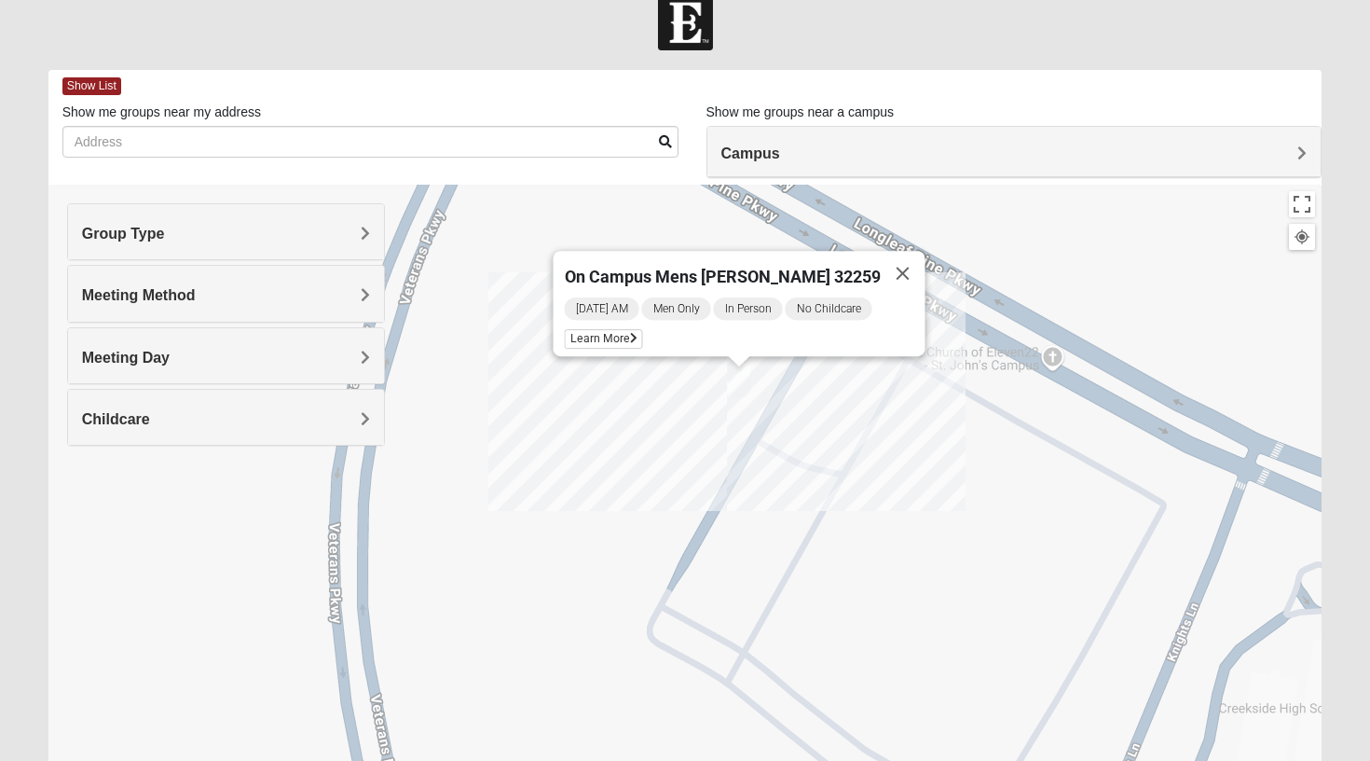
click at [360, 242] on div "Group Type" at bounding box center [226, 231] width 317 height 55
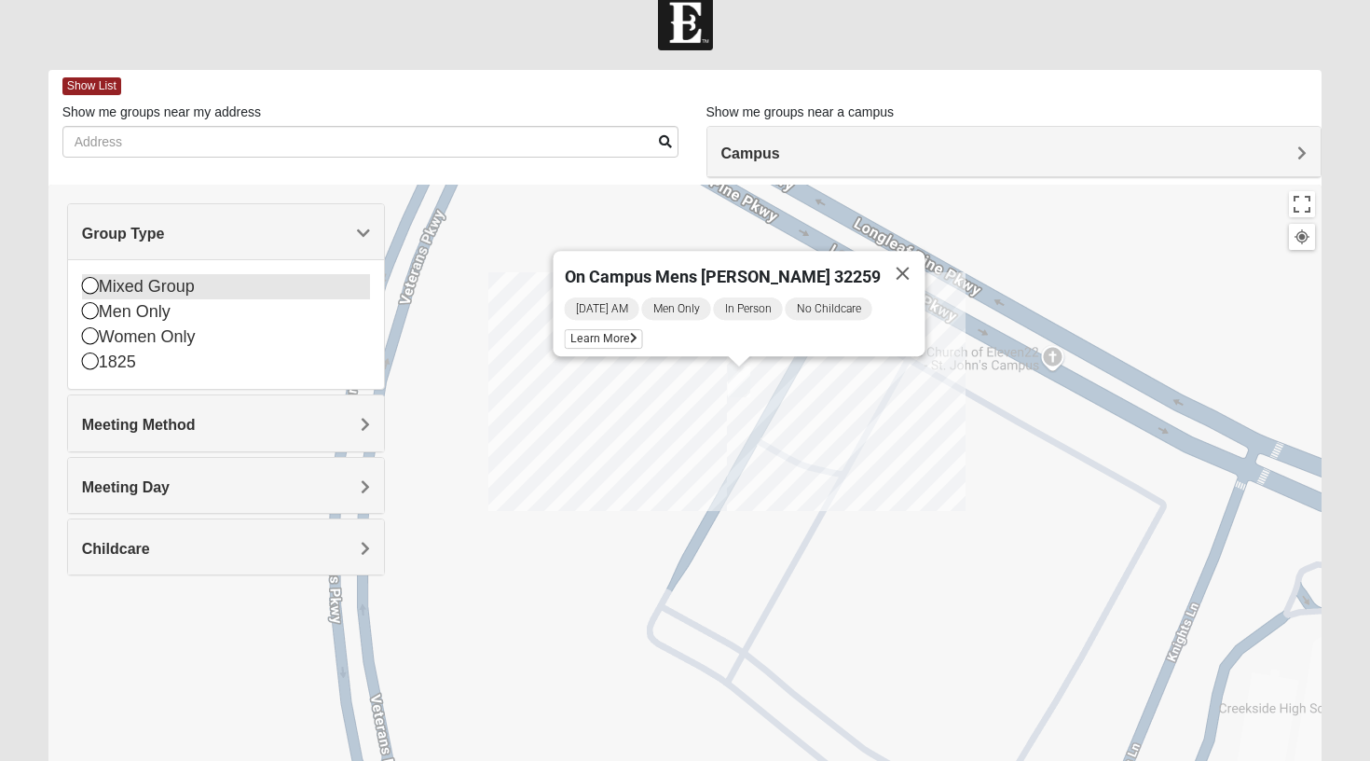
click at [90, 287] on icon at bounding box center [90, 285] width 17 height 17
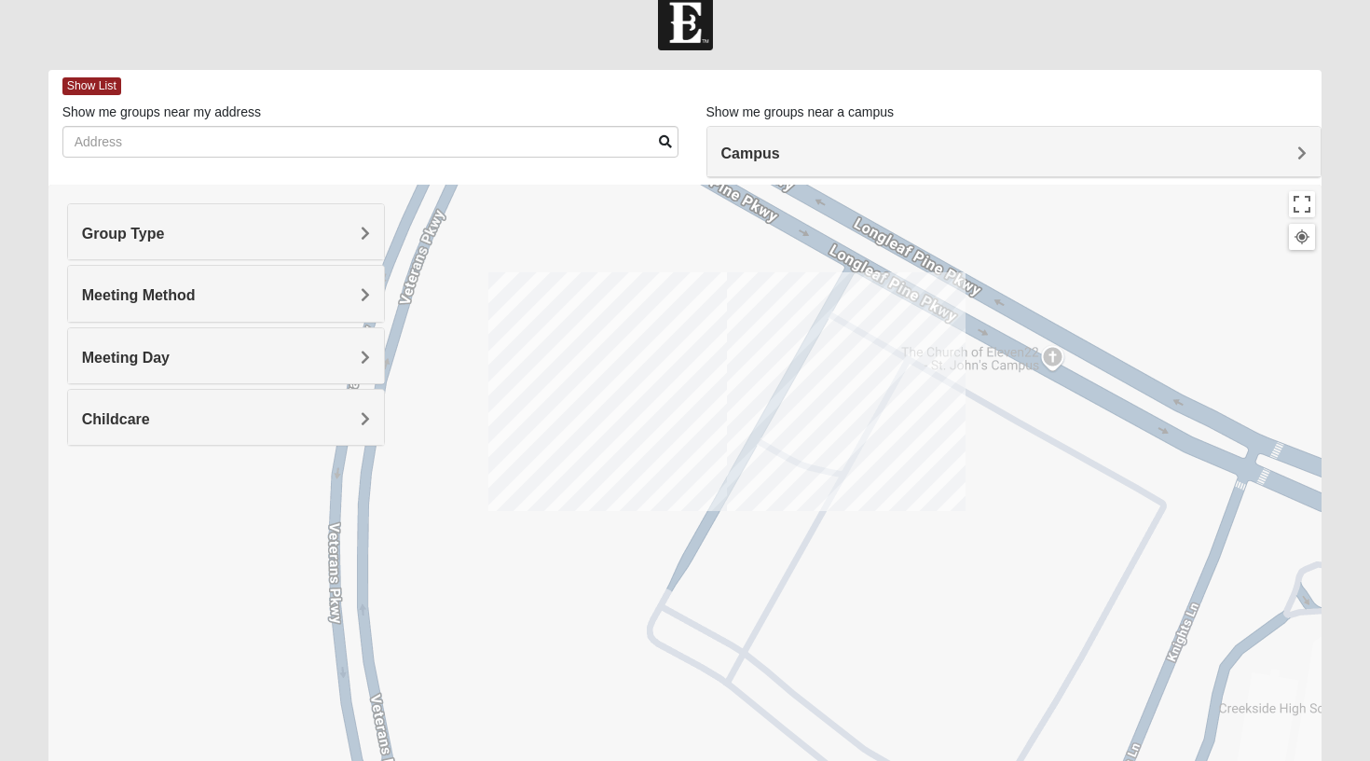
click at [188, 361] on h4 "Meeting Day" at bounding box center [226, 358] width 289 height 18
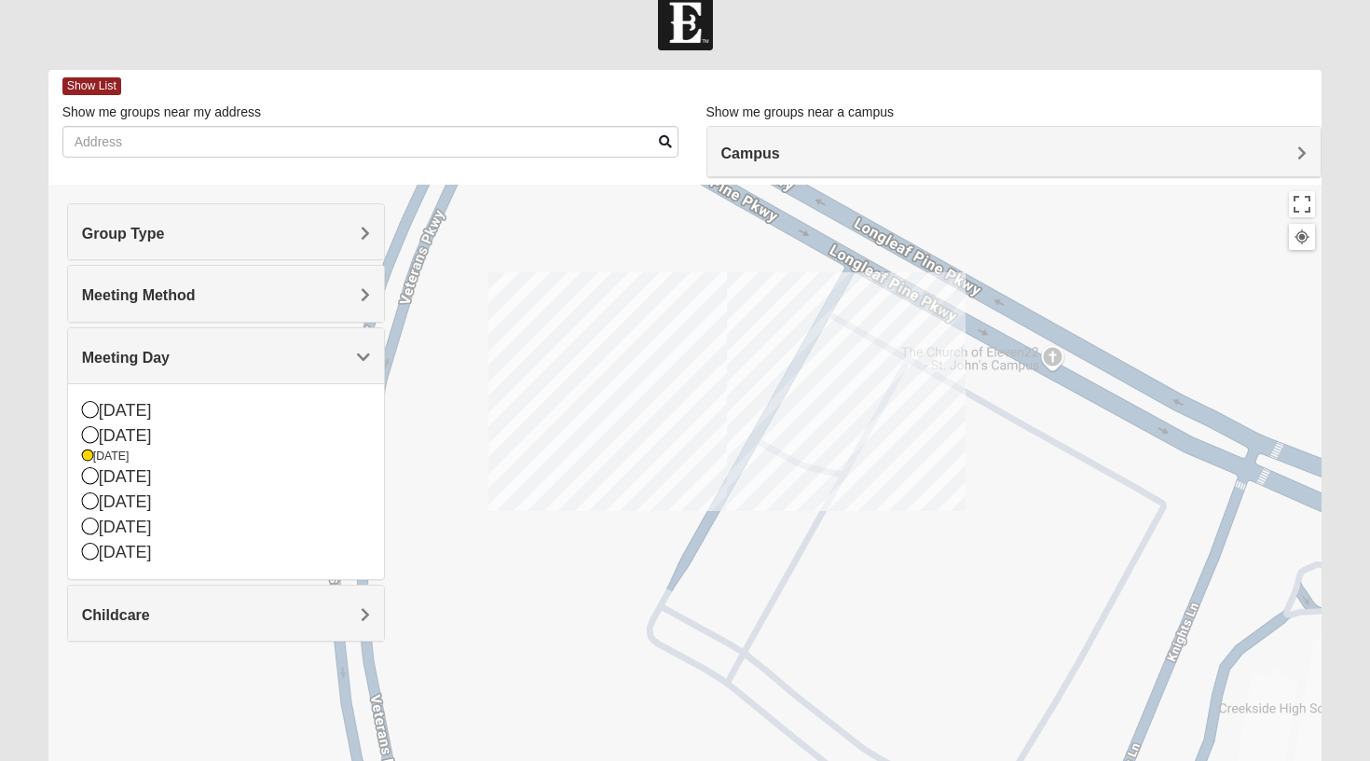
click at [505, 383] on div at bounding box center [685, 558] width 1274 height 746
click at [840, 130] on div "Campus" at bounding box center [1015, 152] width 614 height 50
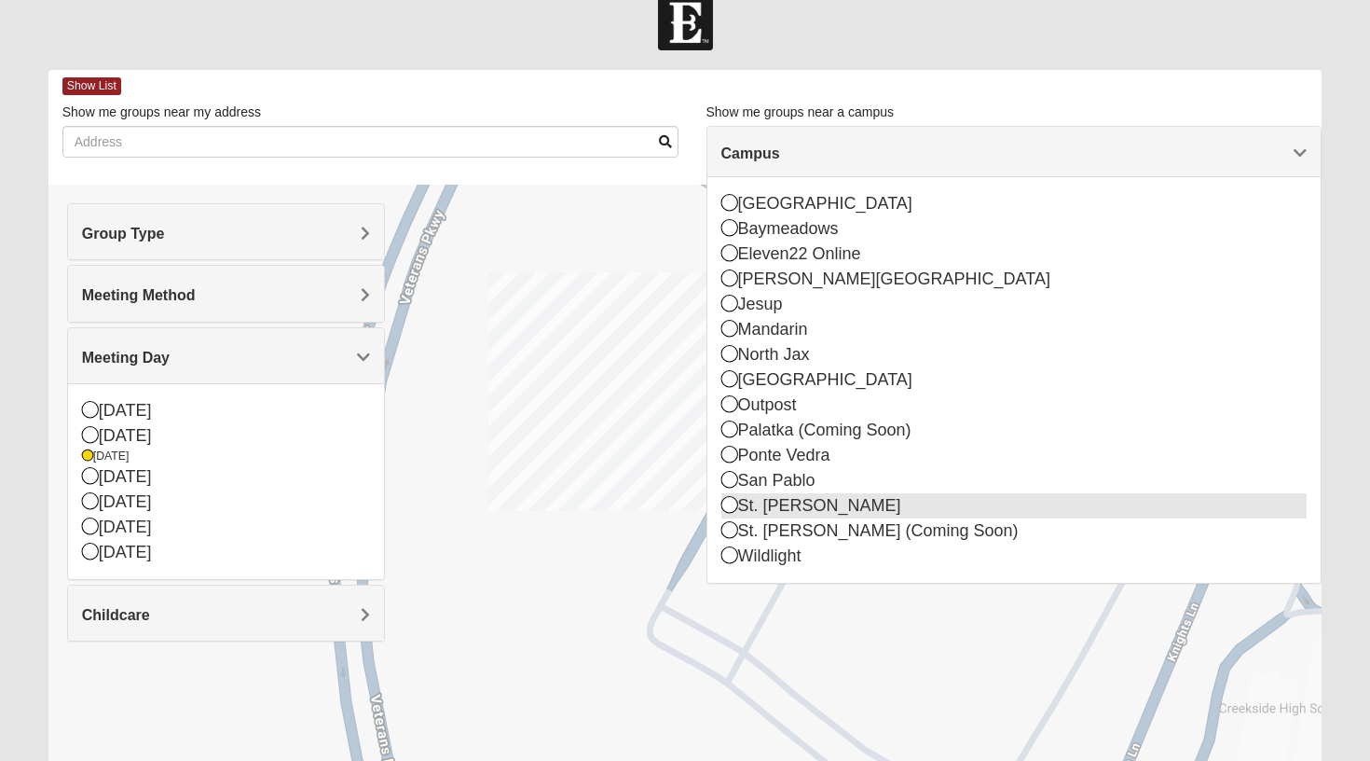
click at [730, 500] on icon at bounding box center [730, 504] width 17 height 17
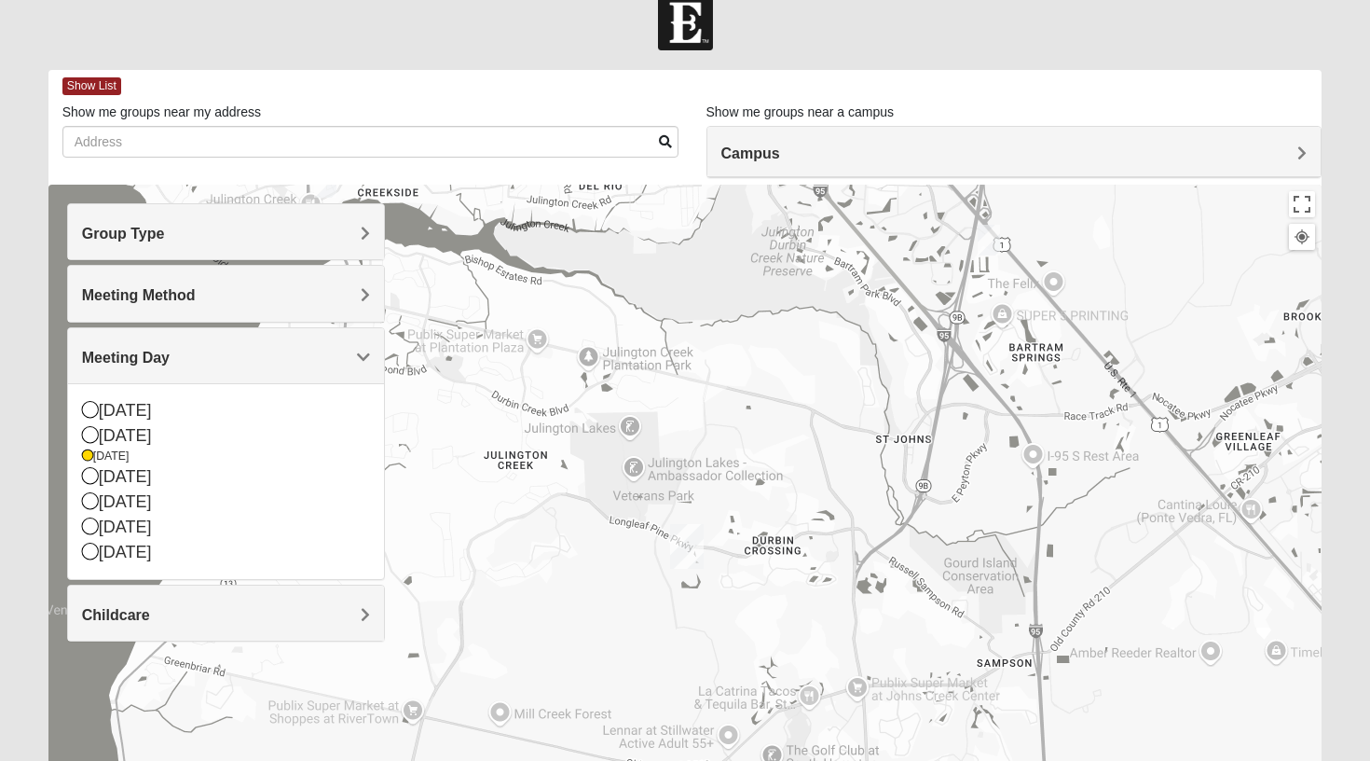
drag, startPoint x: 853, startPoint y: 466, endPoint x: 857, endPoint y: 297, distance: 168.8
click at [856, 297] on div at bounding box center [685, 558] width 1274 height 746
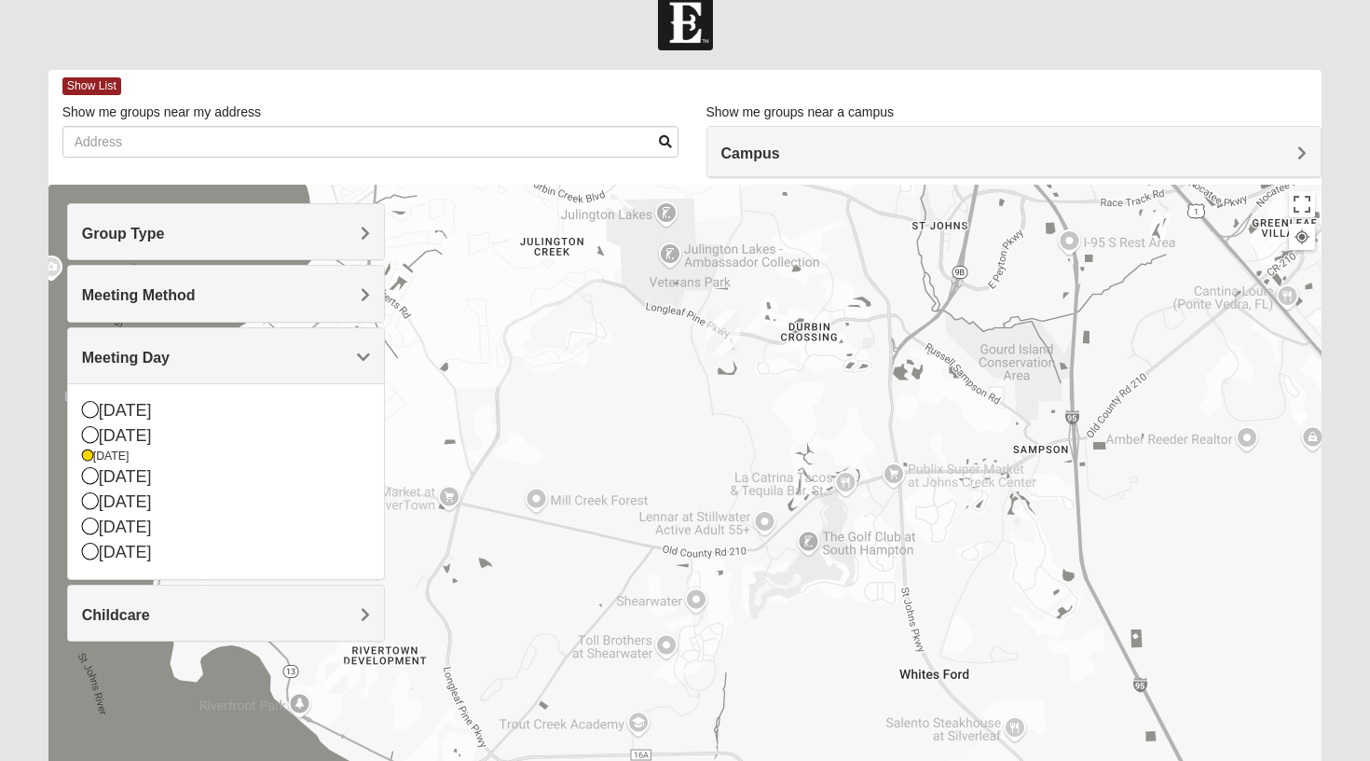
drag, startPoint x: 774, startPoint y: 349, endPoint x: 805, endPoint y: 433, distance: 89.7
click at [805, 433] on div at bounding box center [685, 558] width 1274 height 746
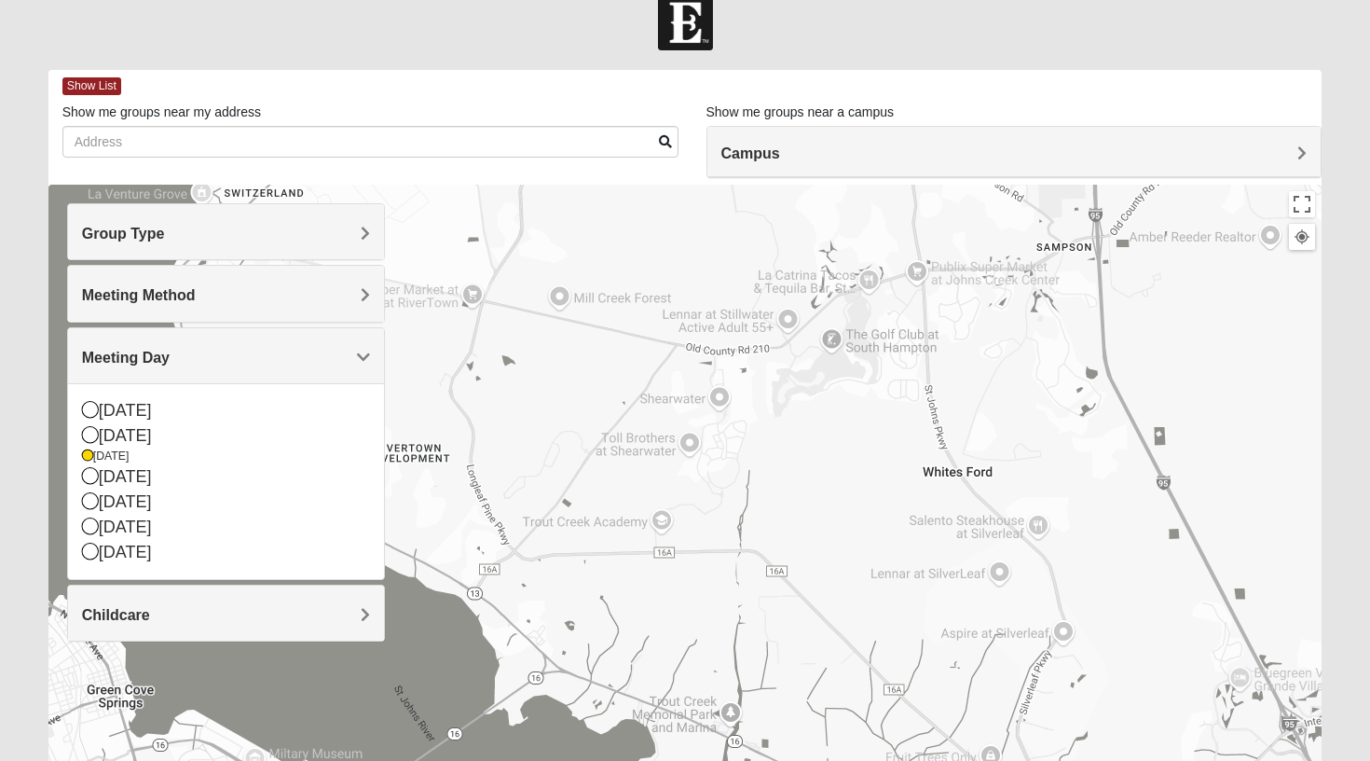
drag, startPoint x: 1007, startPoint y: 473, endPoint x: 1031, endPoint y: 263, distance: 211.2
click at [1030, 263] on div at bounding box center [685, 558] width 1274 height 746
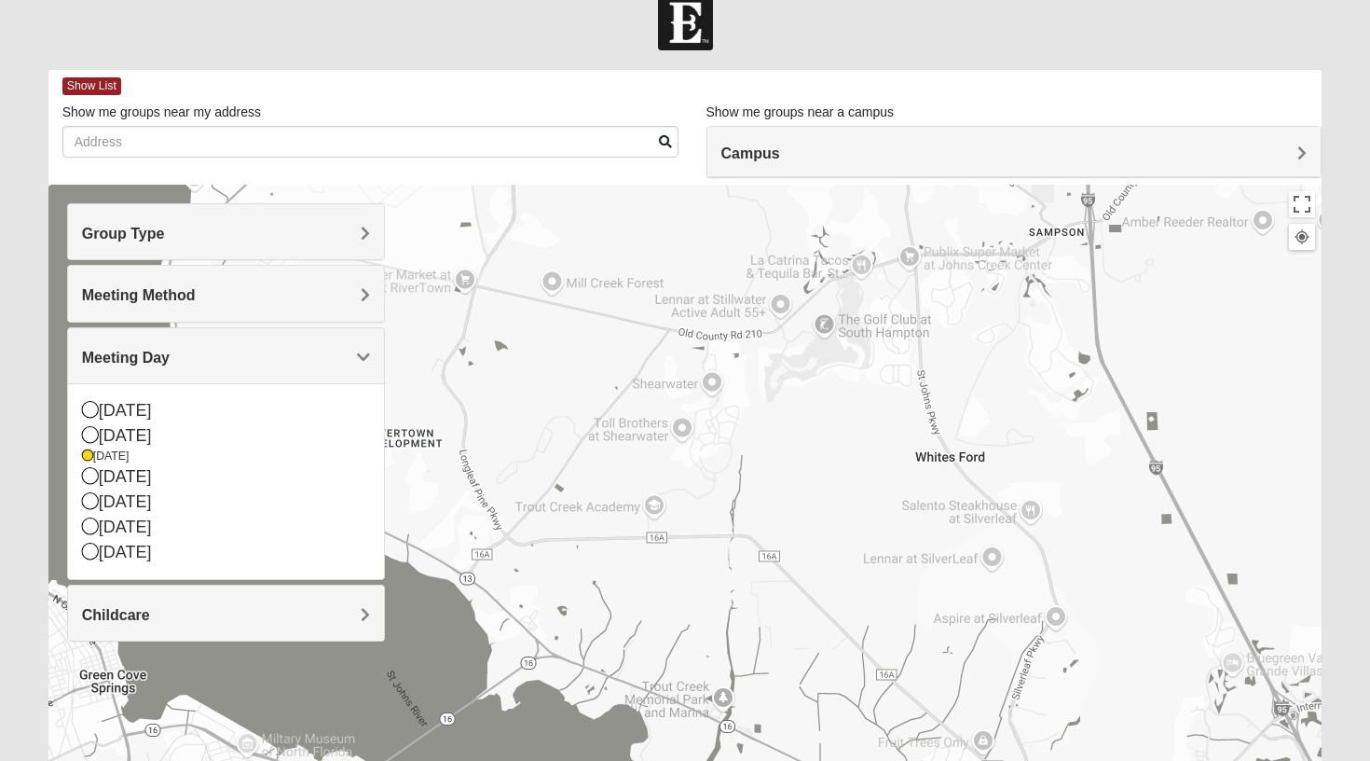
drag, startPoint x: 1003, startPoint y: 426, endPoint x: 871, endPoint y: 240, distance: 228.7
click at [871, 240] on div at bounding box center [685, 558] width 1274 height 746
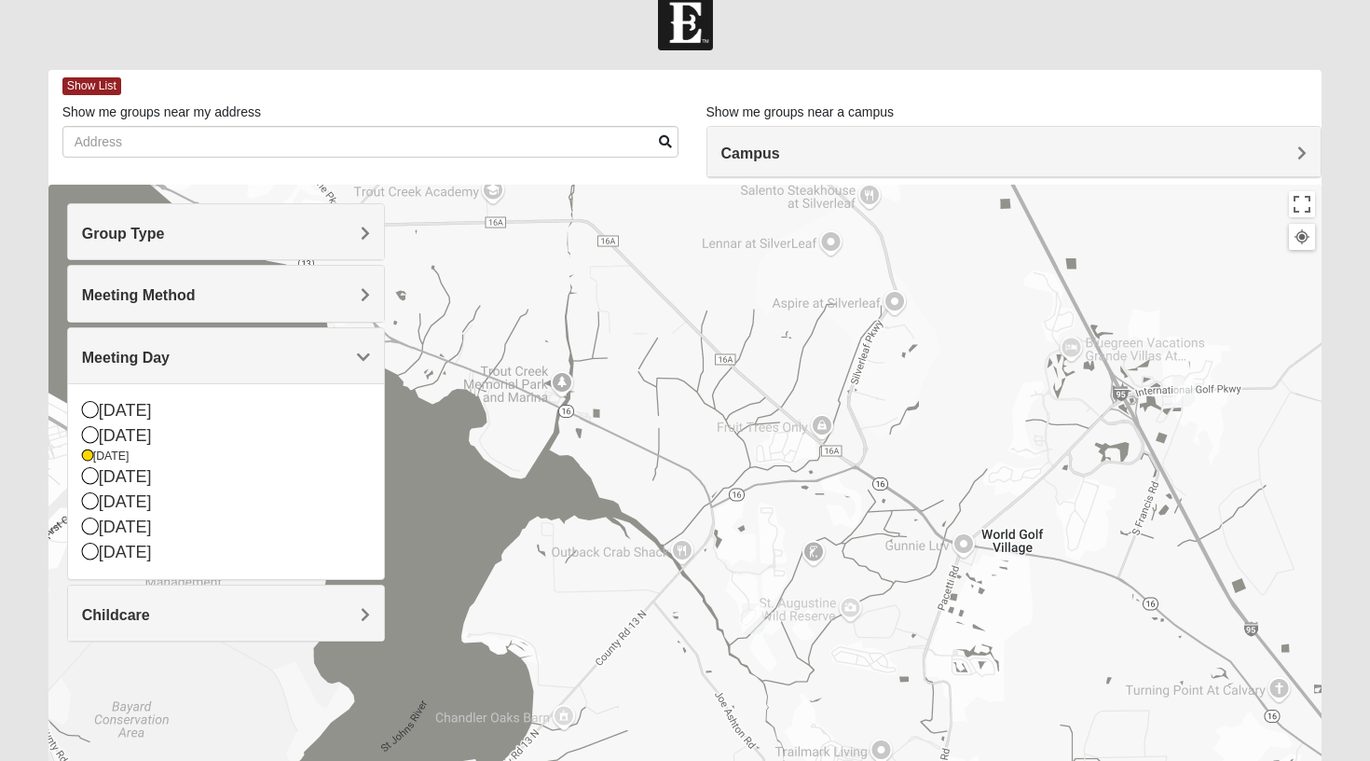
drag, startPoint x: 928, startPoint y: 366, endPoint x: 928, endPoint y: 242, distance: 124.0
click at [928, 242] on div at bounding box center [685, 558] width 1274 height 746
click at [754, 618] on img "Mixed Kruse 32092" at bounding box center [753, 618] width 22 height 31
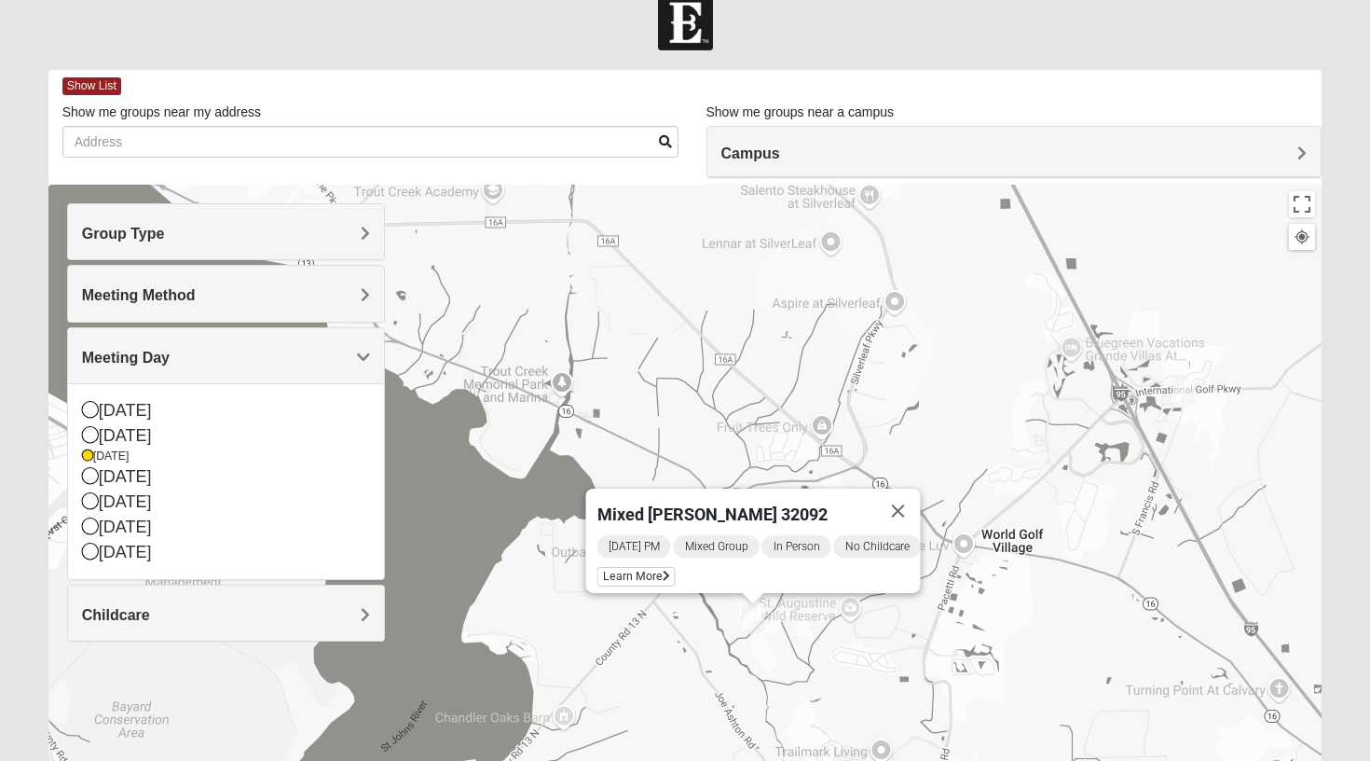
click at [754, 618] on img "Mixed Kruse 32092" at bounding box center [753, 618] width 22 height 31
click at [1190, 389] on img "Mixed Owen/Monk 32095" at bounding box center [1184, 391] width 22 height 31
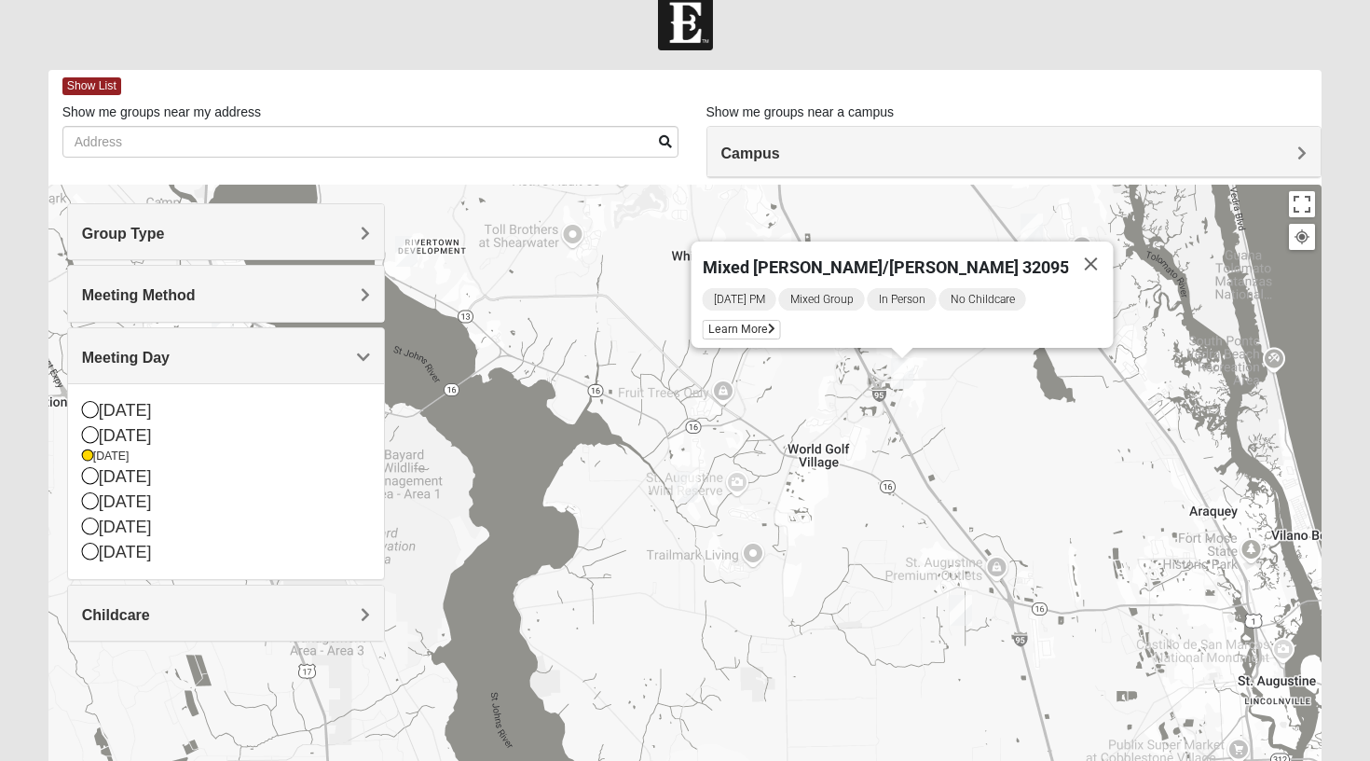
click at [962, 618] on img "Mixed Land 32092" at bounding box center [961, 610] width 22 height 31
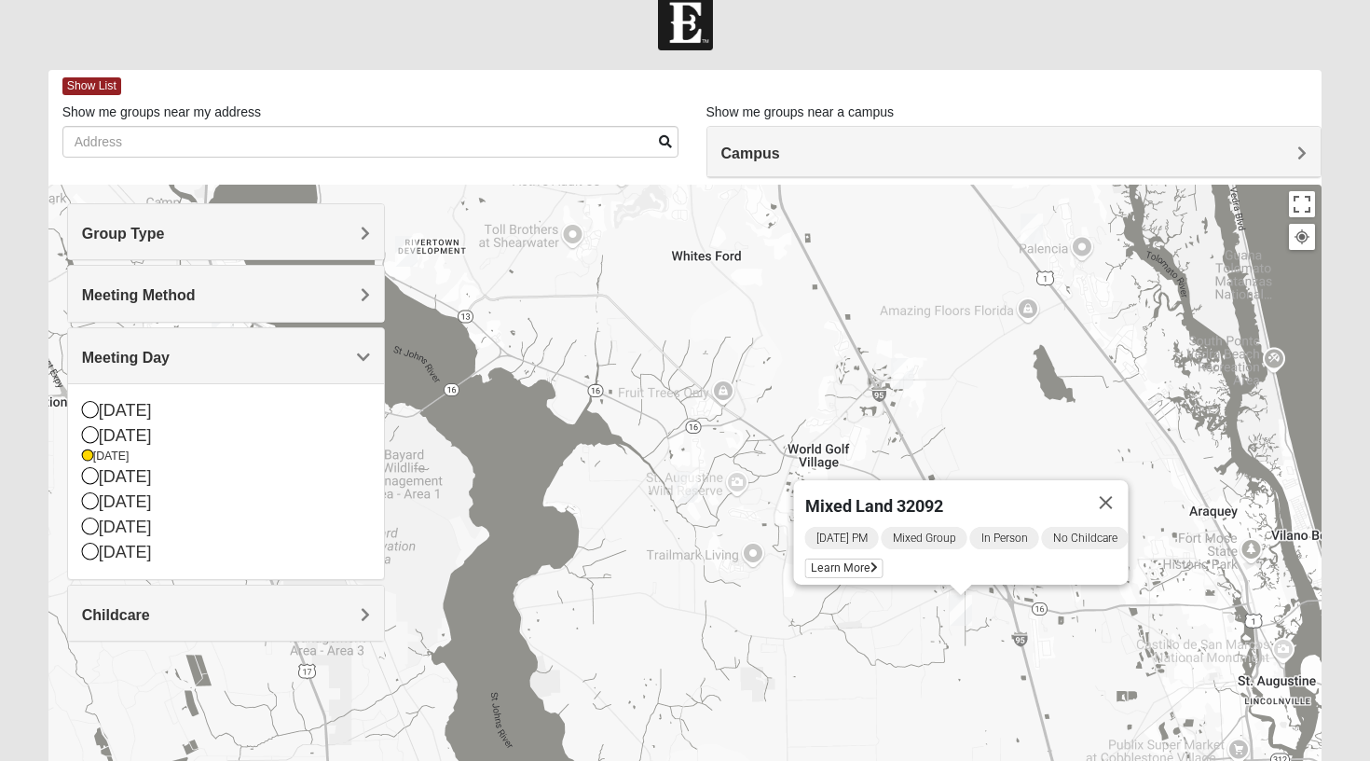
scroll to position [31, 0]
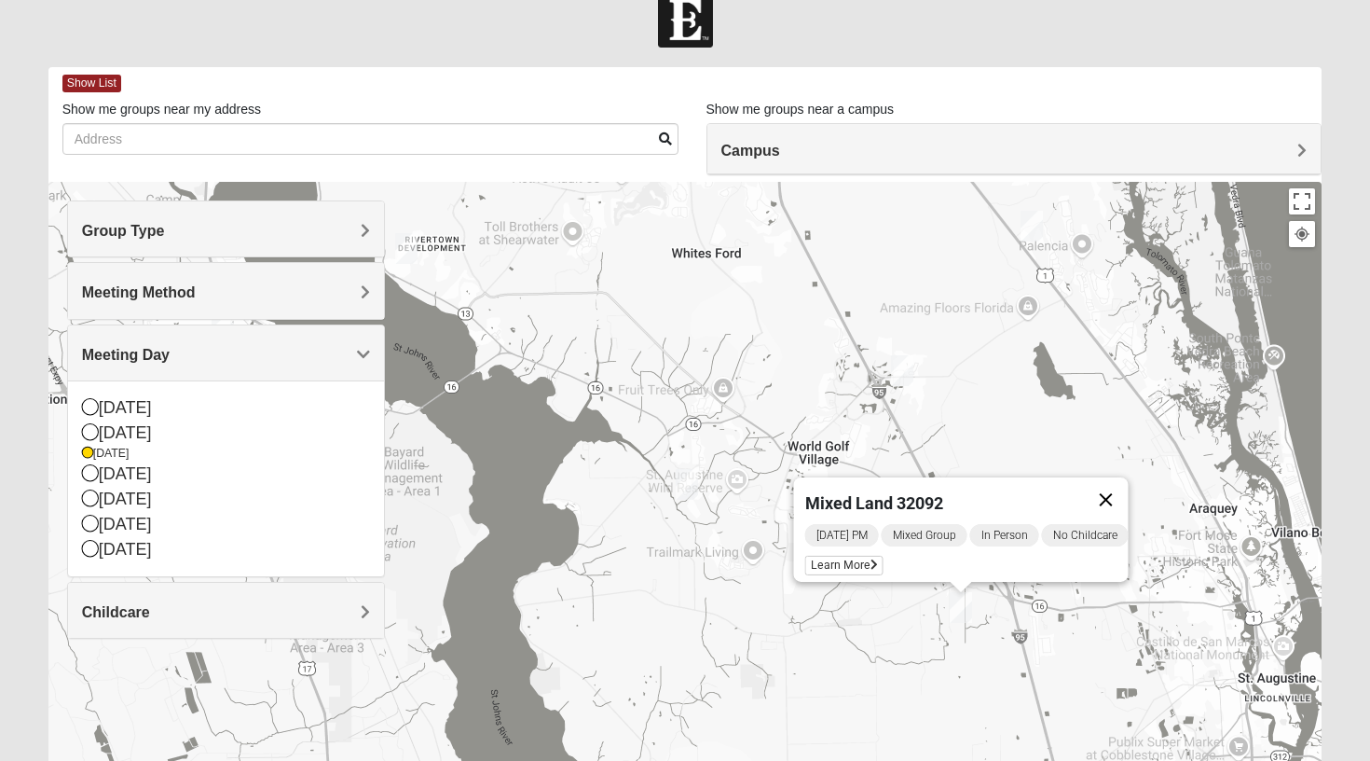
click at [1116, 485] on button "Close" at bounding box center [1106, 499] width 45 height 45
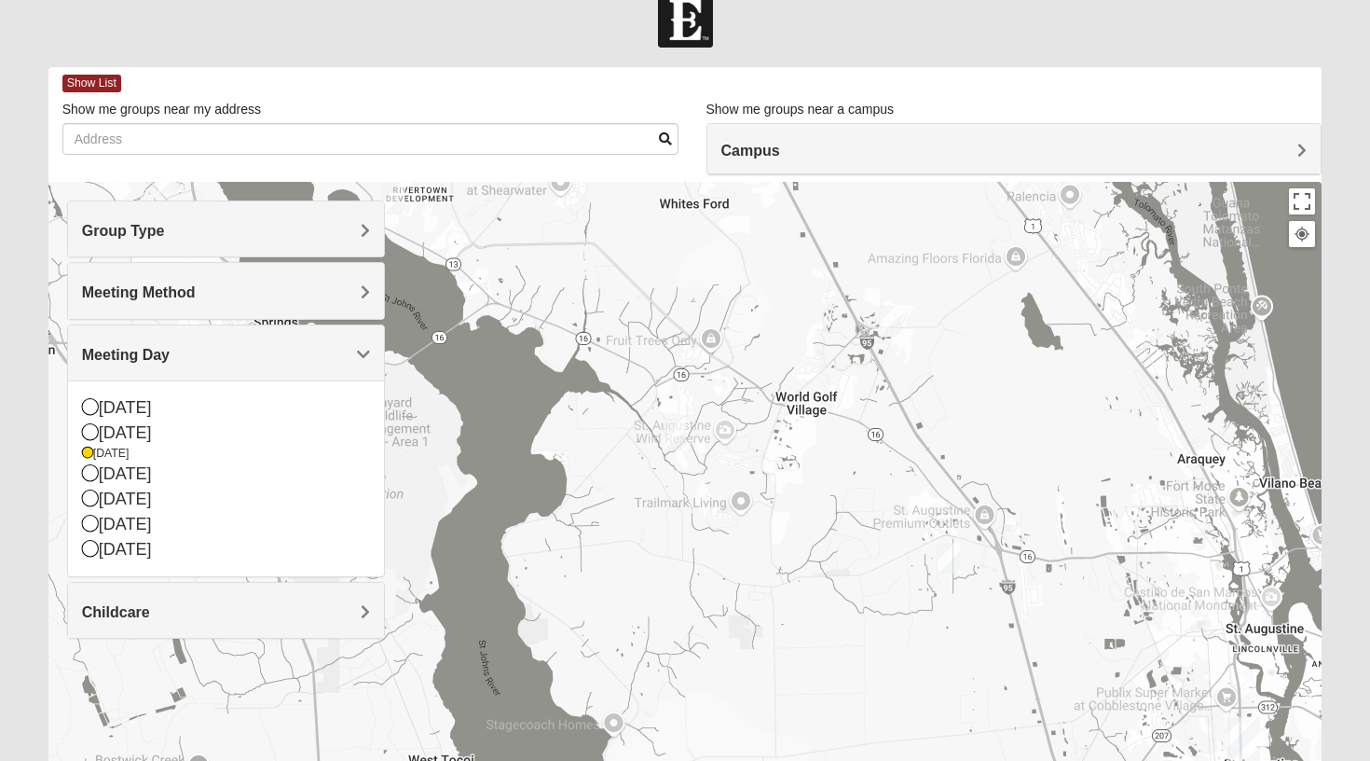
drag, startPoint x: 1008, startPoint y: 602, endPoint x: 969, endPoint y: 487, distance: 122.0
click at [969, 487] on div at bounding box center [685, 555] width 1274 height 746
